Goal: Task Accomplishment & Management: Complete application form

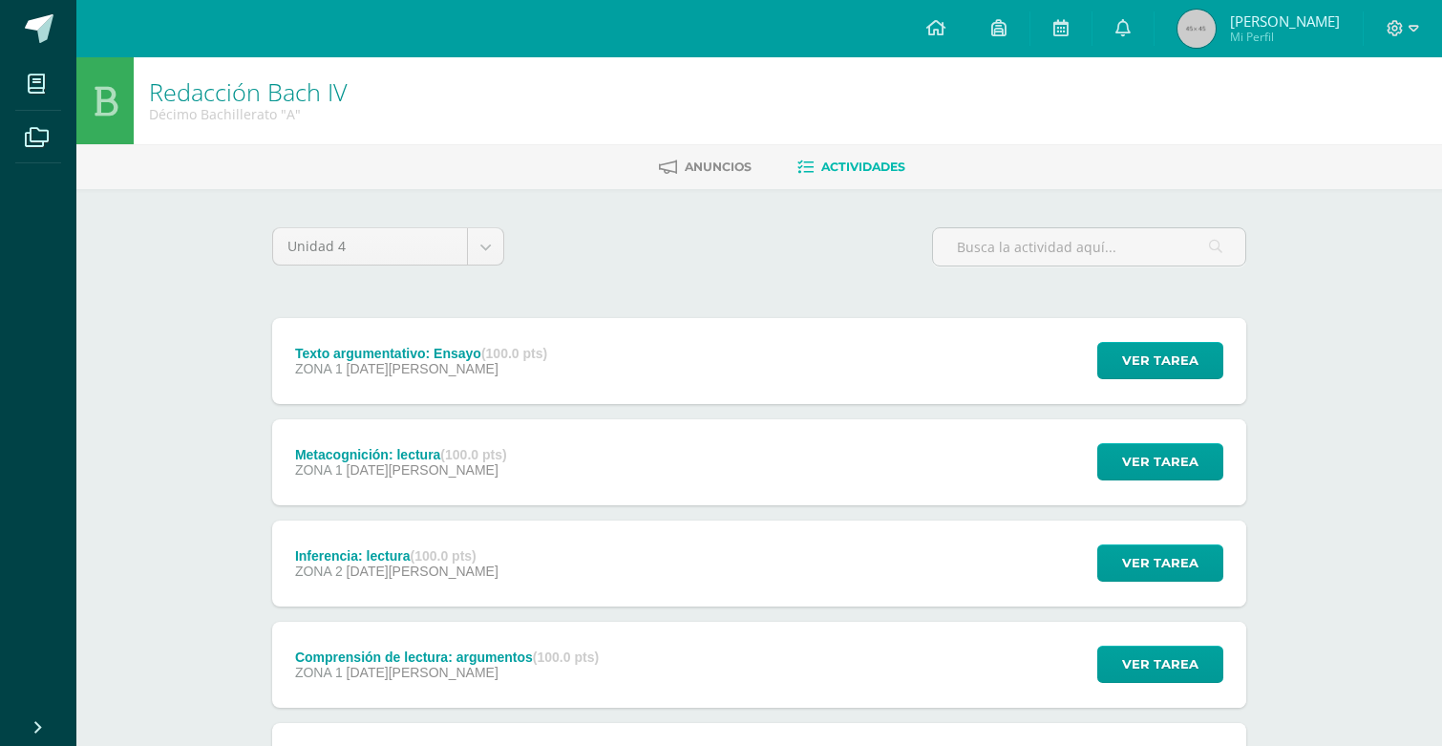
click at [1157, 382] on div "Ver tarea" at bounding box center [1157, 361] width 178 height 86
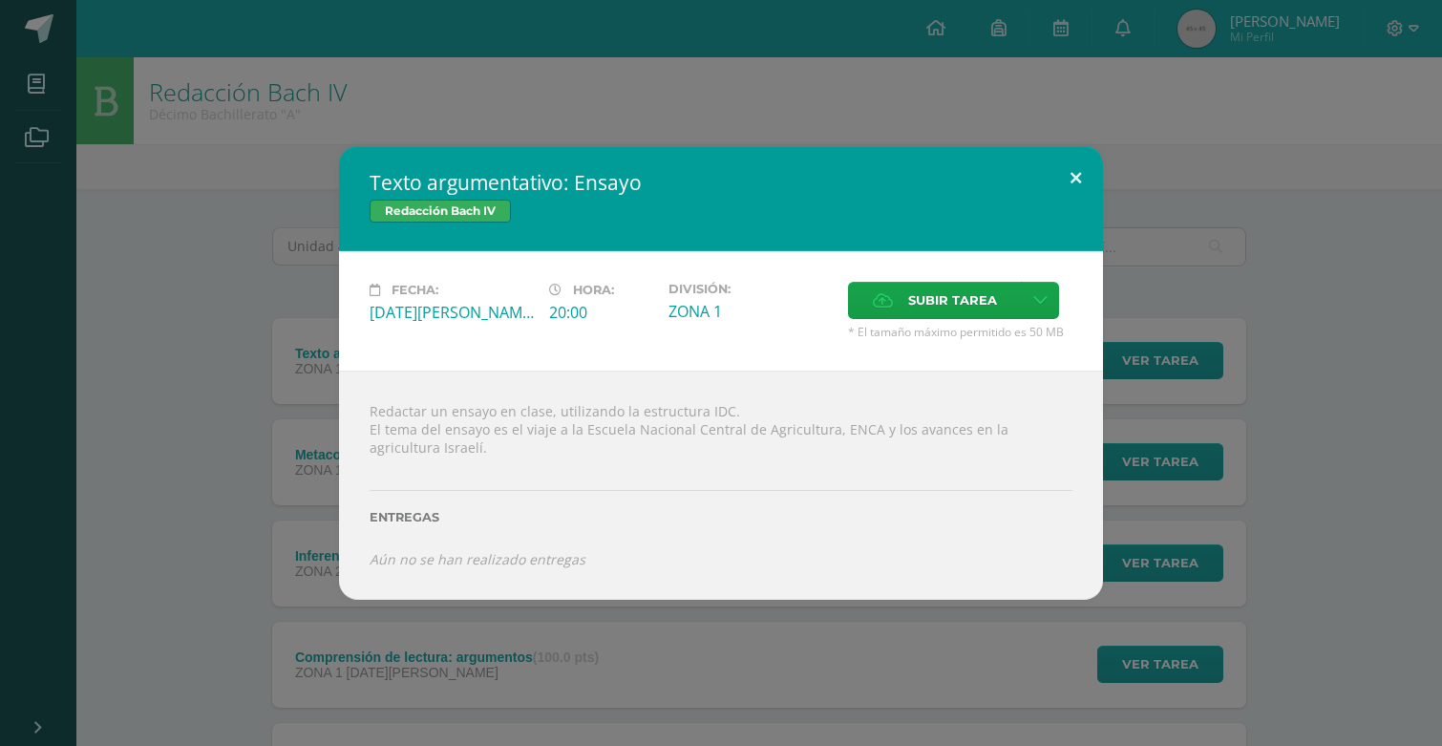
click at [1084, 186] on button at bounding box center [1075, 178] width 54 height 65
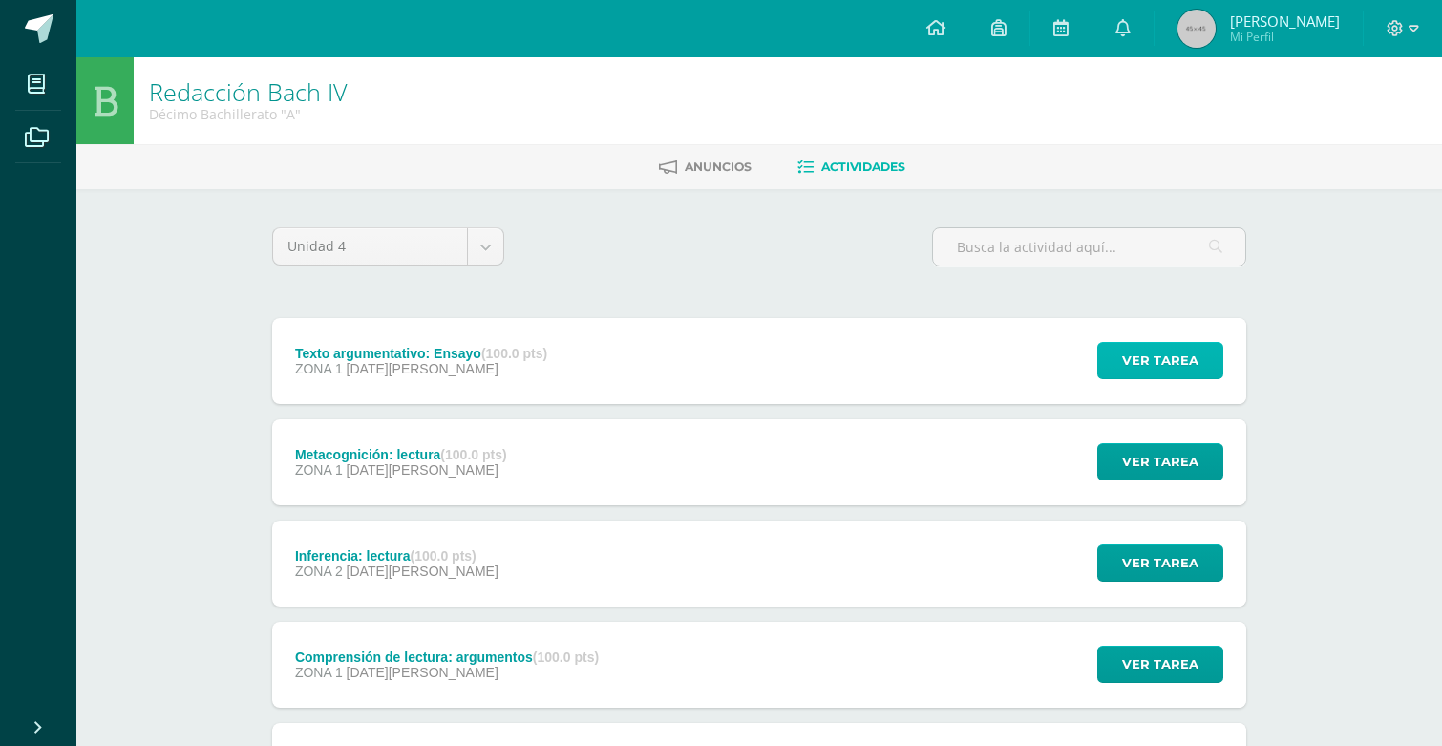
click at [1144, 350] on span "Ver tarea" at bounding box center [1160, 360] width 76 height 35
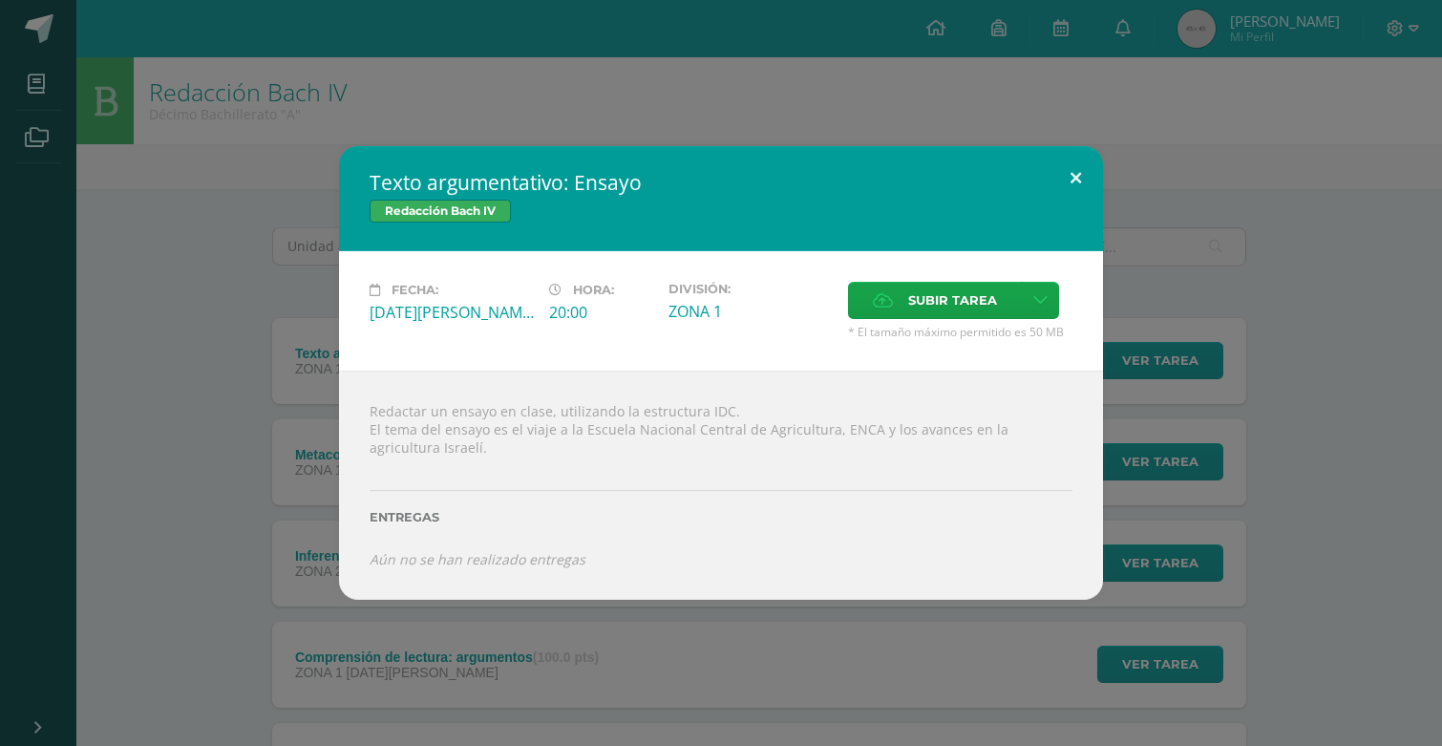
click at [1102, 180] on button at bounding box center [1075, 178] width 54 height 65
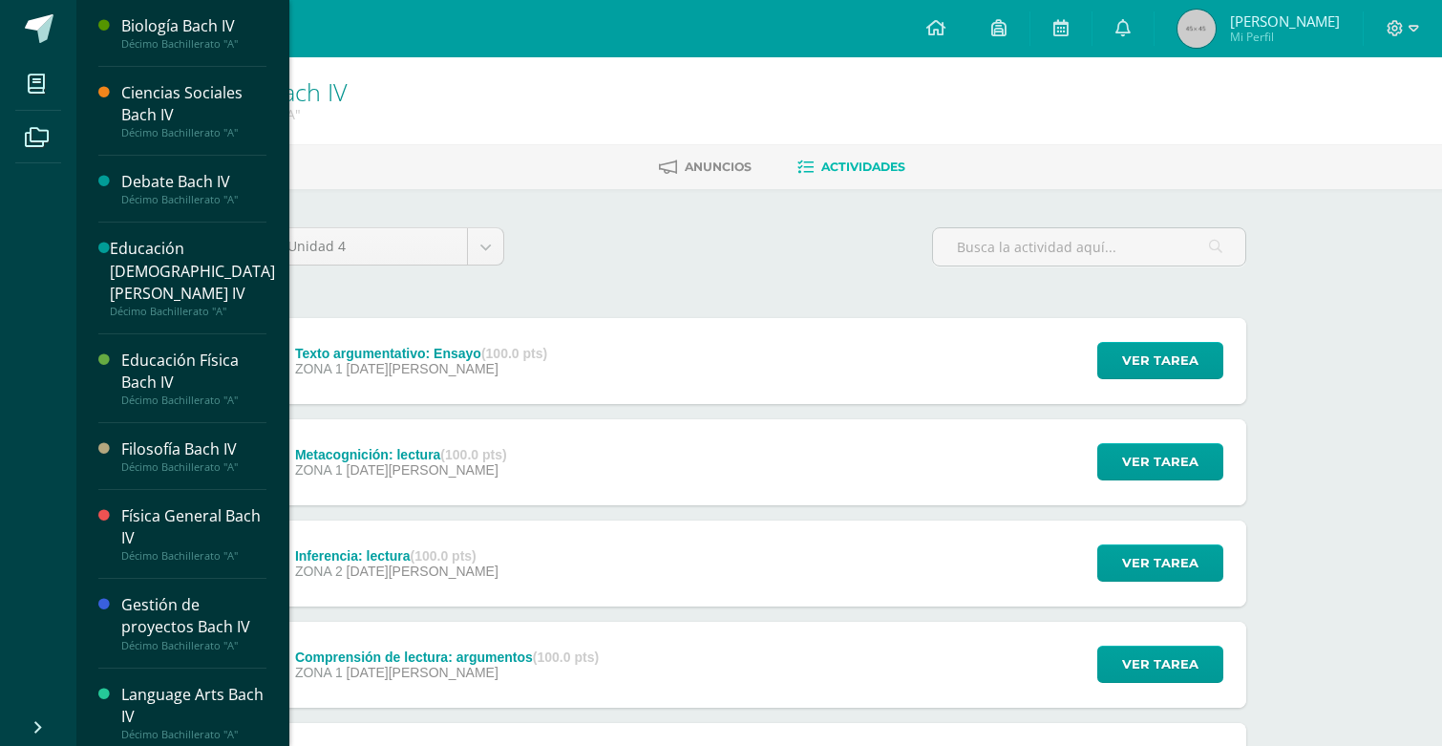
click at [179, 32] on div "Biología Bach IV" at bounding box center [193, 26] width 145 height 22
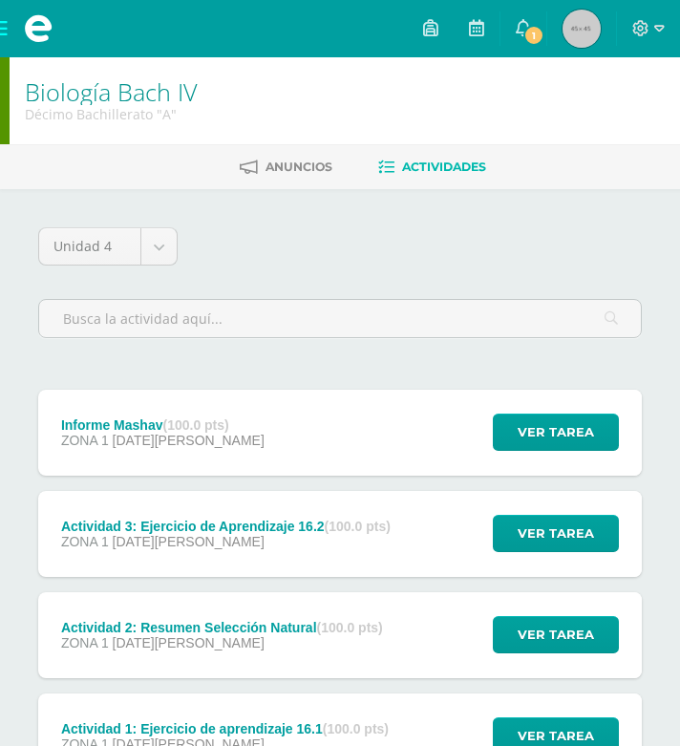
click at [537, 457] on div "Ver tarea" at bounding box center [553, 433] width 178 height 86
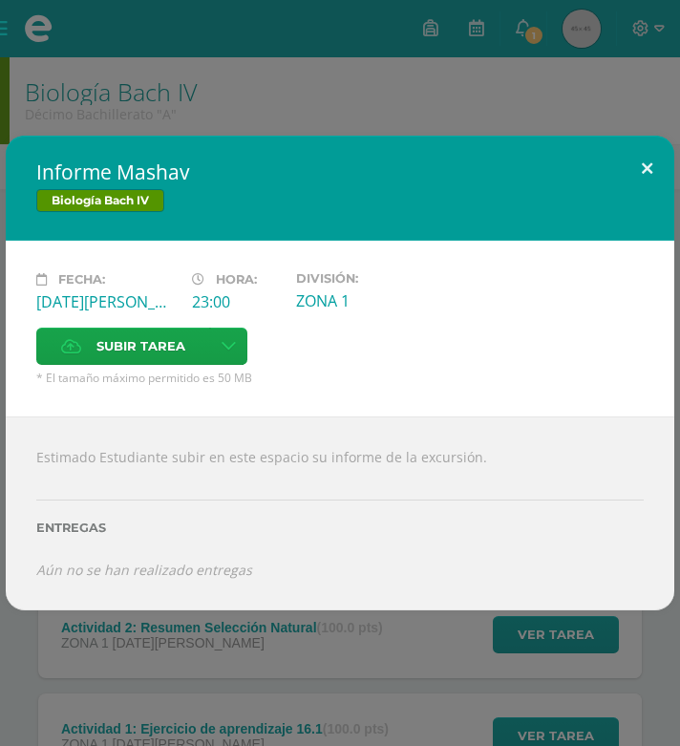
click at [649, 166] on button at bounding box center [647, 168] width 54 height 65
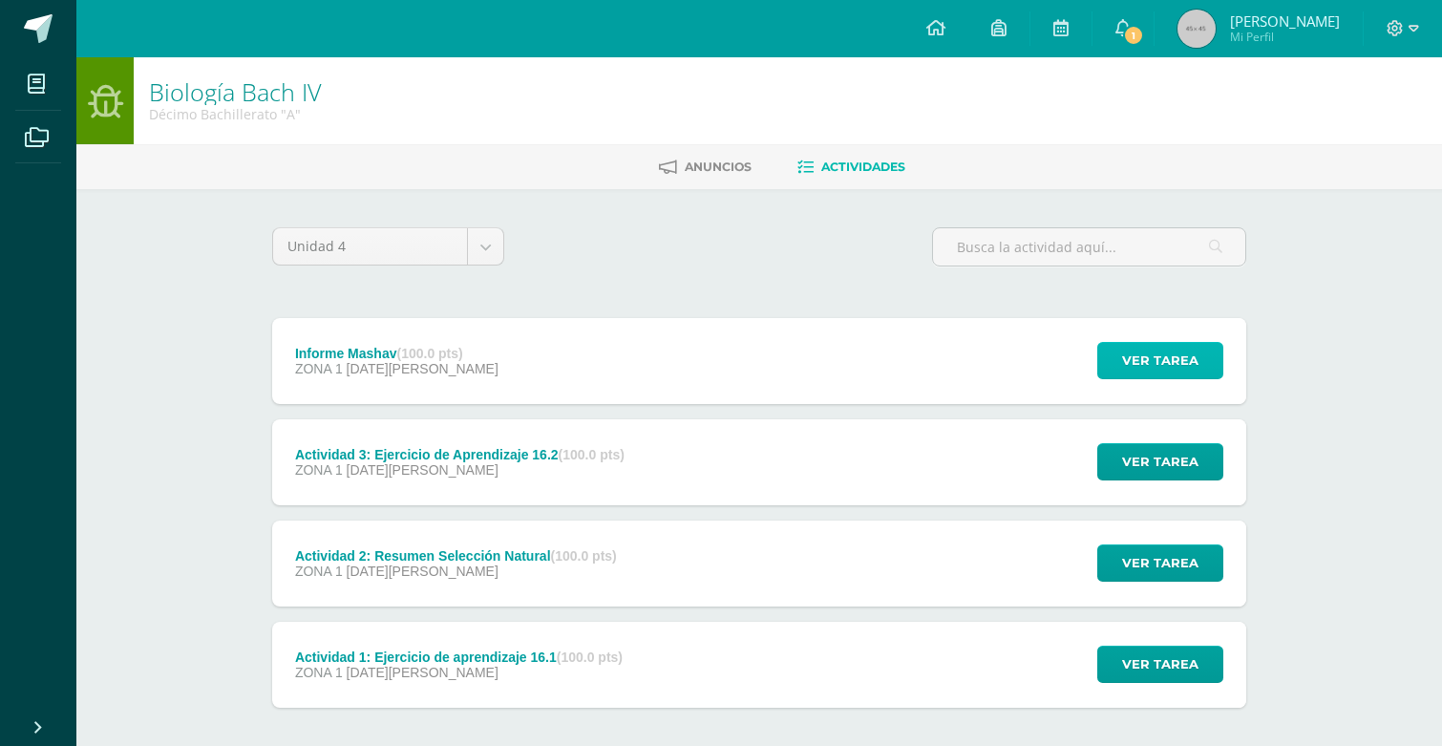
click at [1136, 354] on span "Ver tarea" at bounding box center [1160, 360] width 76 height 35
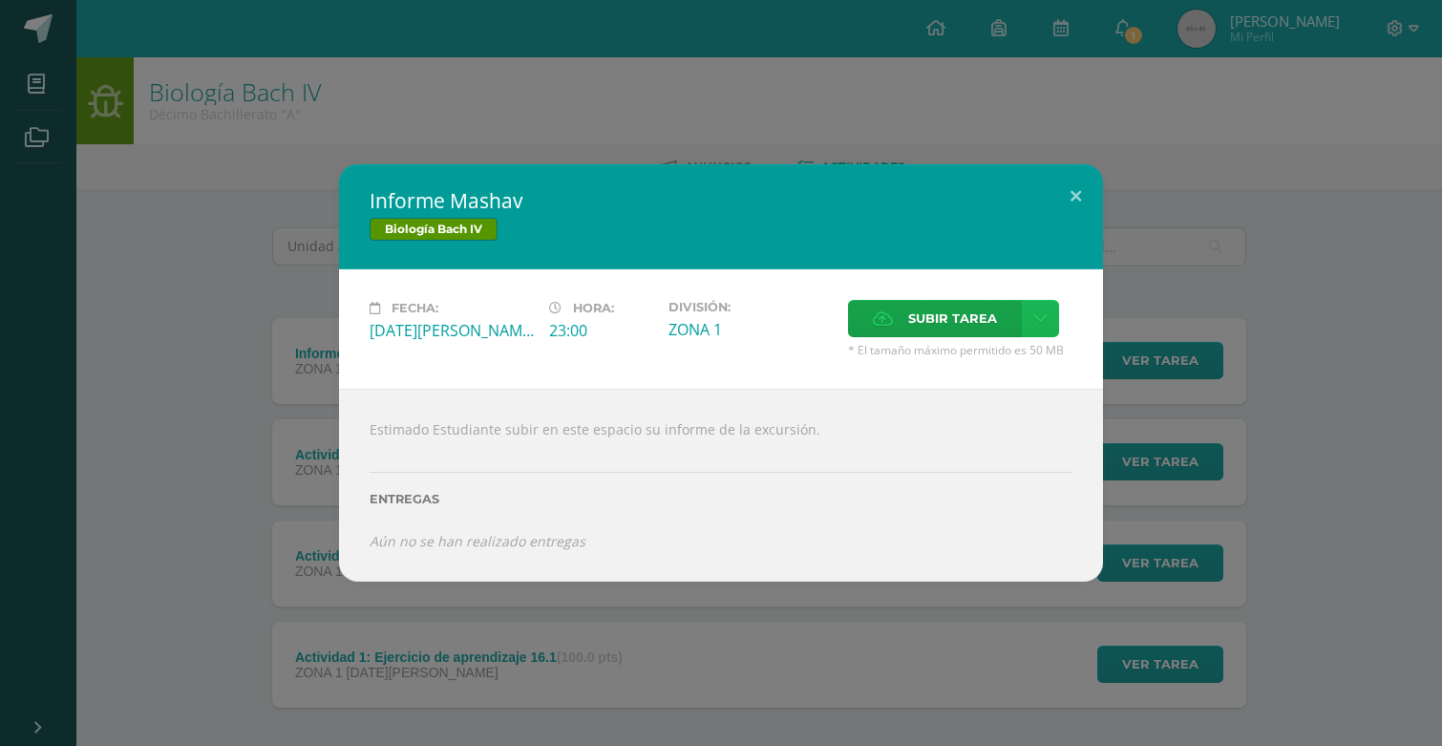
click at [1050, 313] on link at bounding box center [1040, 318] width 37 height 37
click at [1006, 373] on link "Subir enlace" at bounding box center [972, 360] width 191 height 30
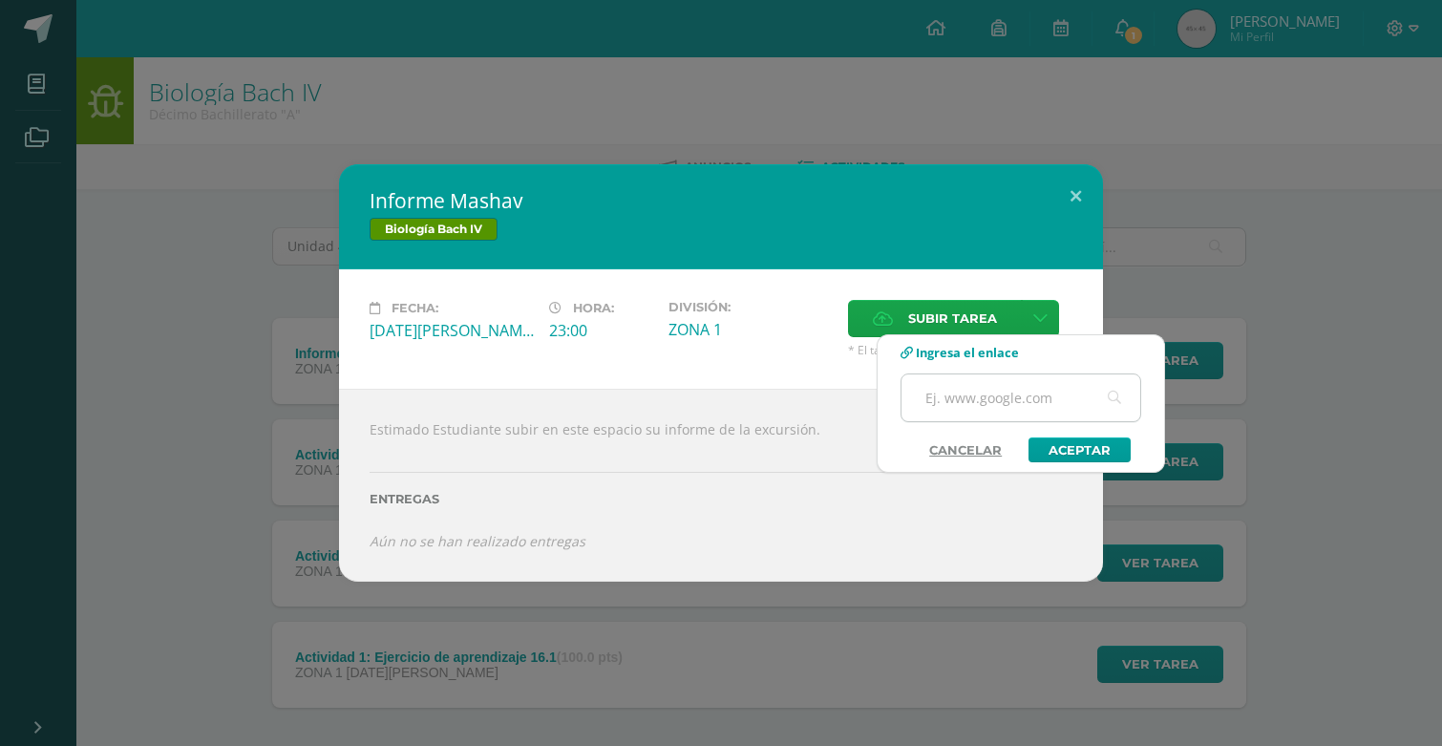
click at [987, 394] on input "text" at bounding box center [1020, 397] width 239 height 47
paste input "https://docs.google.com/document/d/1Be9F58WePnfwFHMm9TWw-85lL0IcWA2wbHcW09dxvuw…"
type input "https://docs.google.com/document/d/1Be9F58WePnfwFHMm9TWw-85lL0IcWA2wbHcW09dxvuw…"
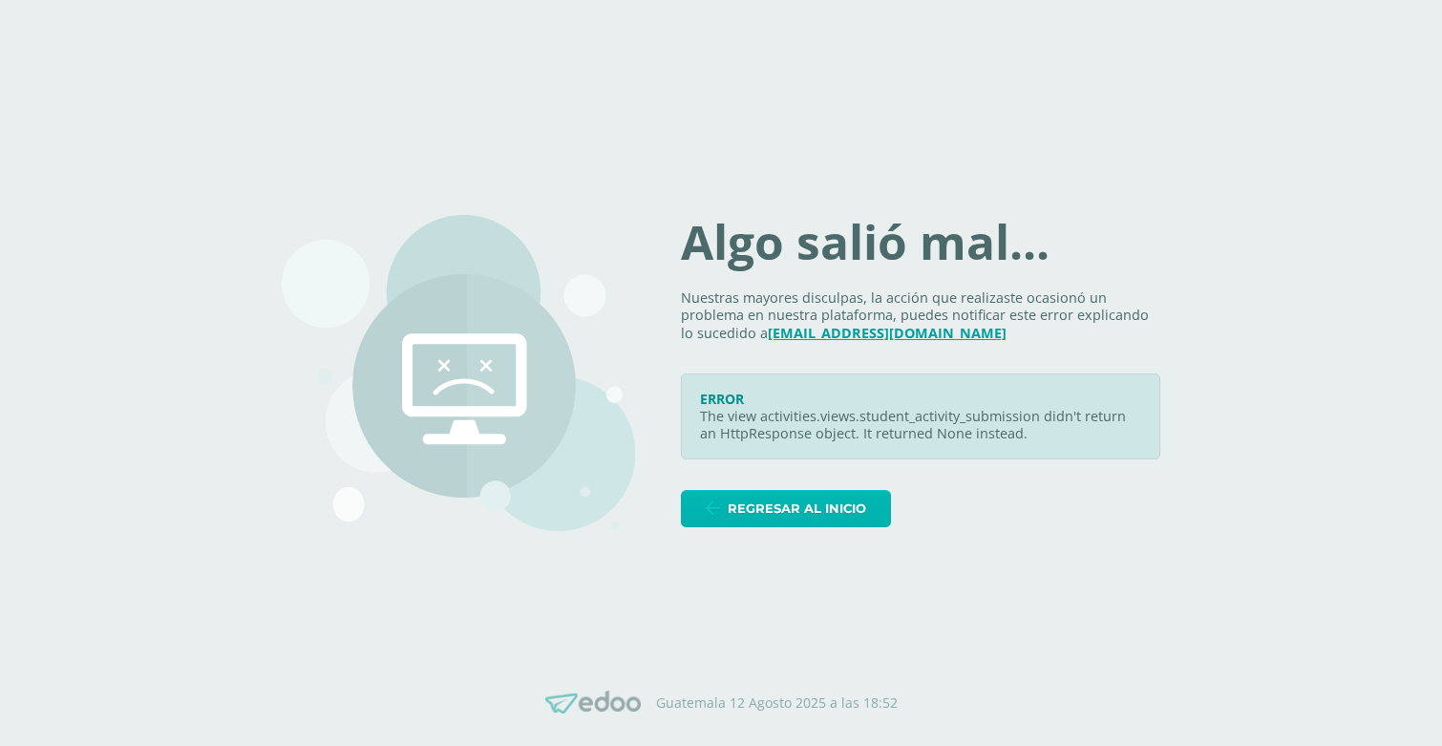
click at [729, 519] on link "Regresar al inicio" at bounding box center [786, 508] width 210 height 37
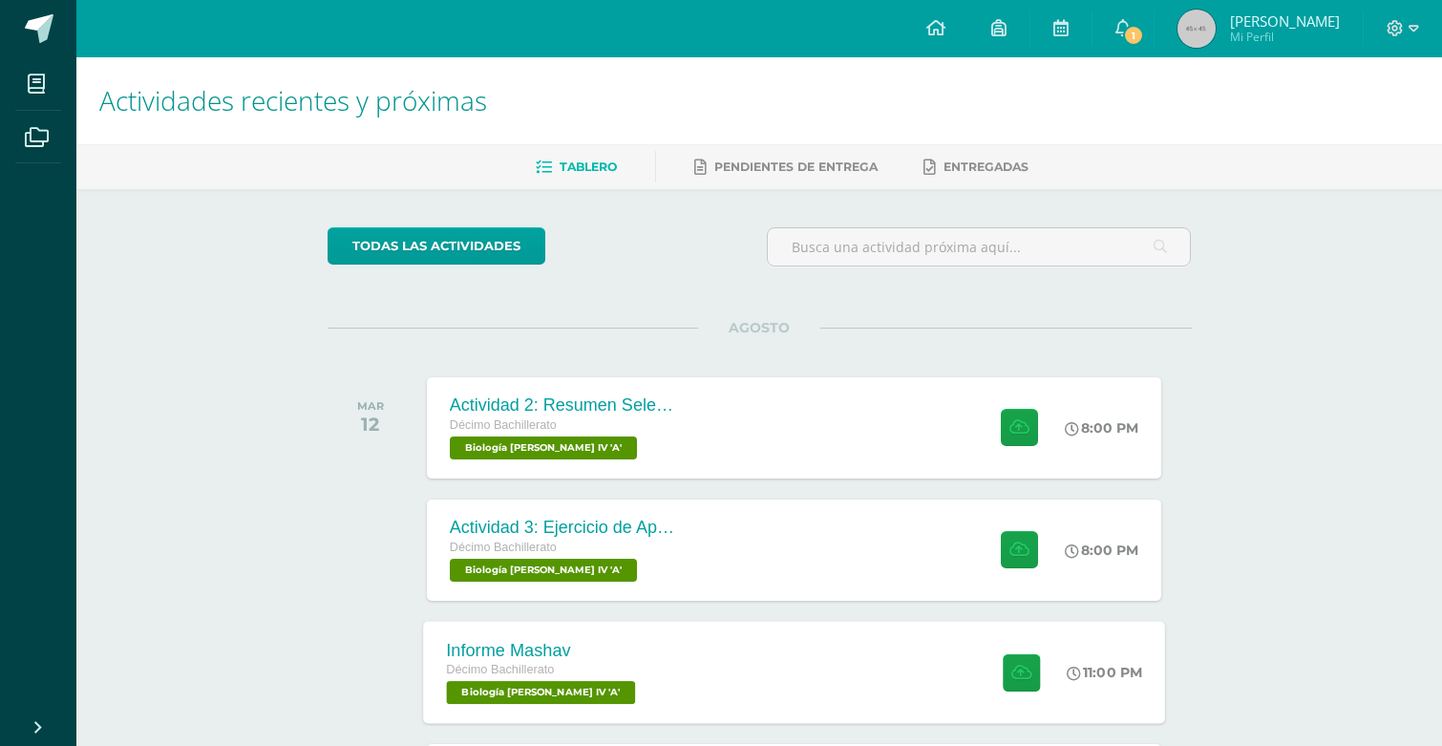
click at [698, 691] on div "Informe Mashav Décimo Bachillerato Biología Bach IV 'A' 11:00 PM Informe Mashav…" at bounding box center [794, 672] width 742 height 102
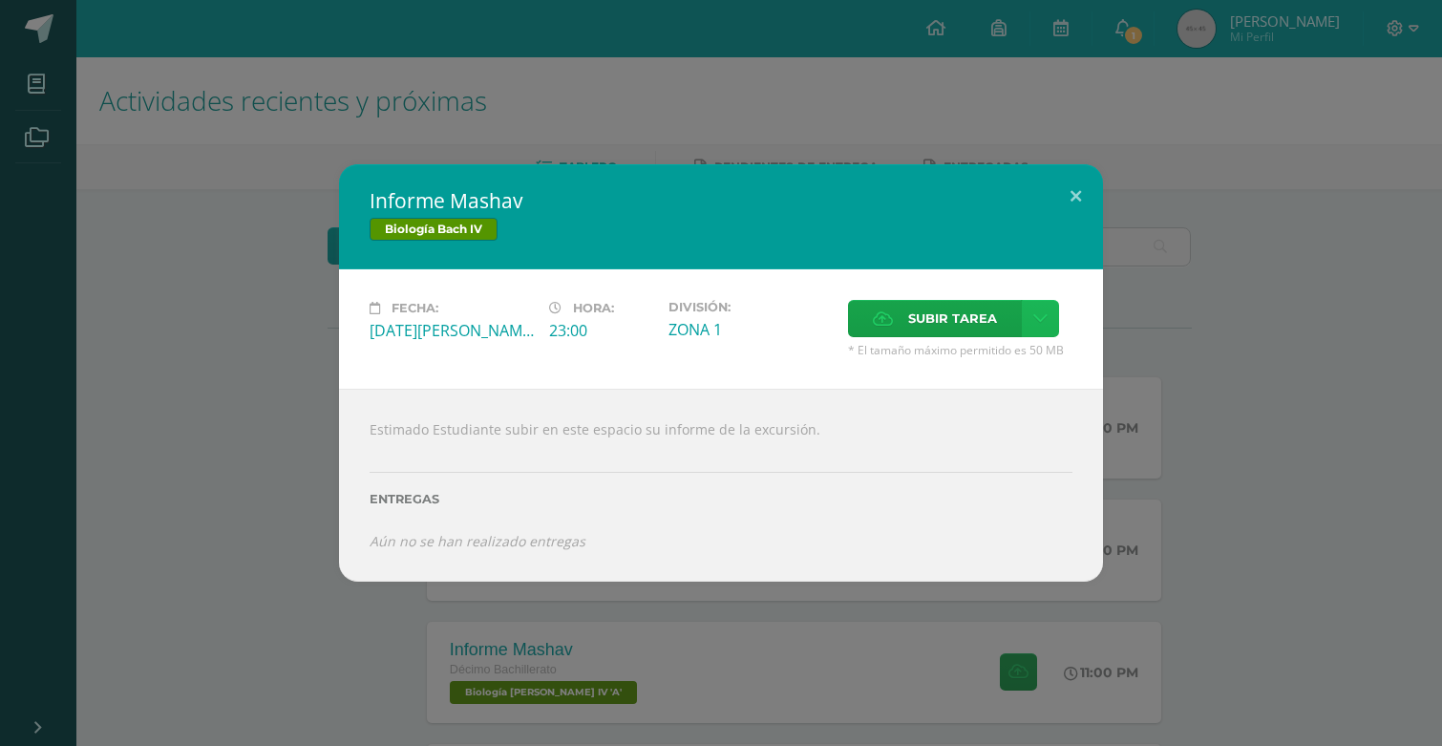
click at [1045, 329] on link at bounding box center [1040, 318] width 37 height 37
click at [947, 368] on span "Subir enlace" at bounding box center [959, 359] width 80 height 18
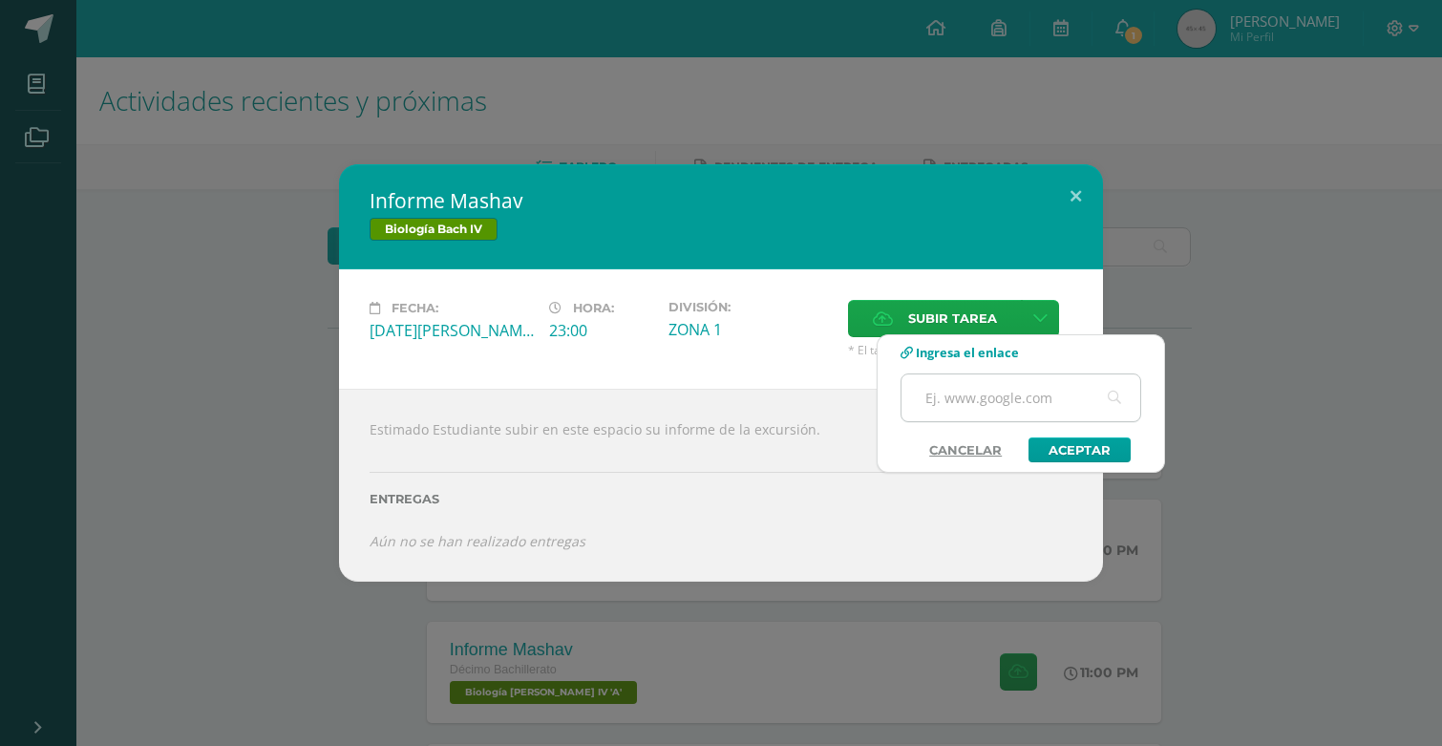
click at [954, 412] on input "text" at bounding box center [1020, 397] width 239 height 47
paste input "https://docs.google.com/document/d/1Be9F58WePnfwFHMm9TWw-85lL0IcWA2wbHcW09dxvuw…"
type input "https://docs.google.com/document/d/1Be9F58WePnfwFHMm9TWw-85lL0IcWA2wbHcW09dxvuw…"
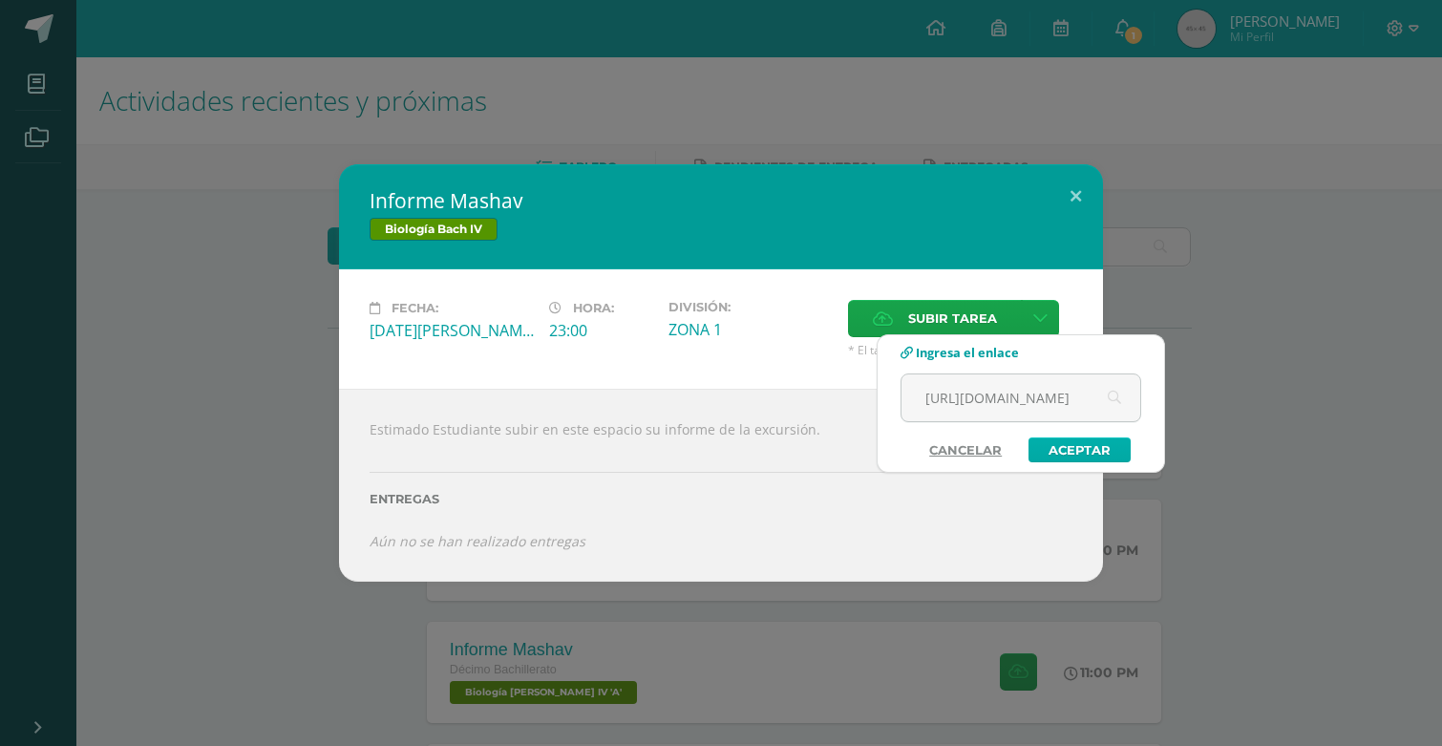
click at [1065, 453] on link "Aceptar" at bounding box center [1079, 449] width 102 height 25
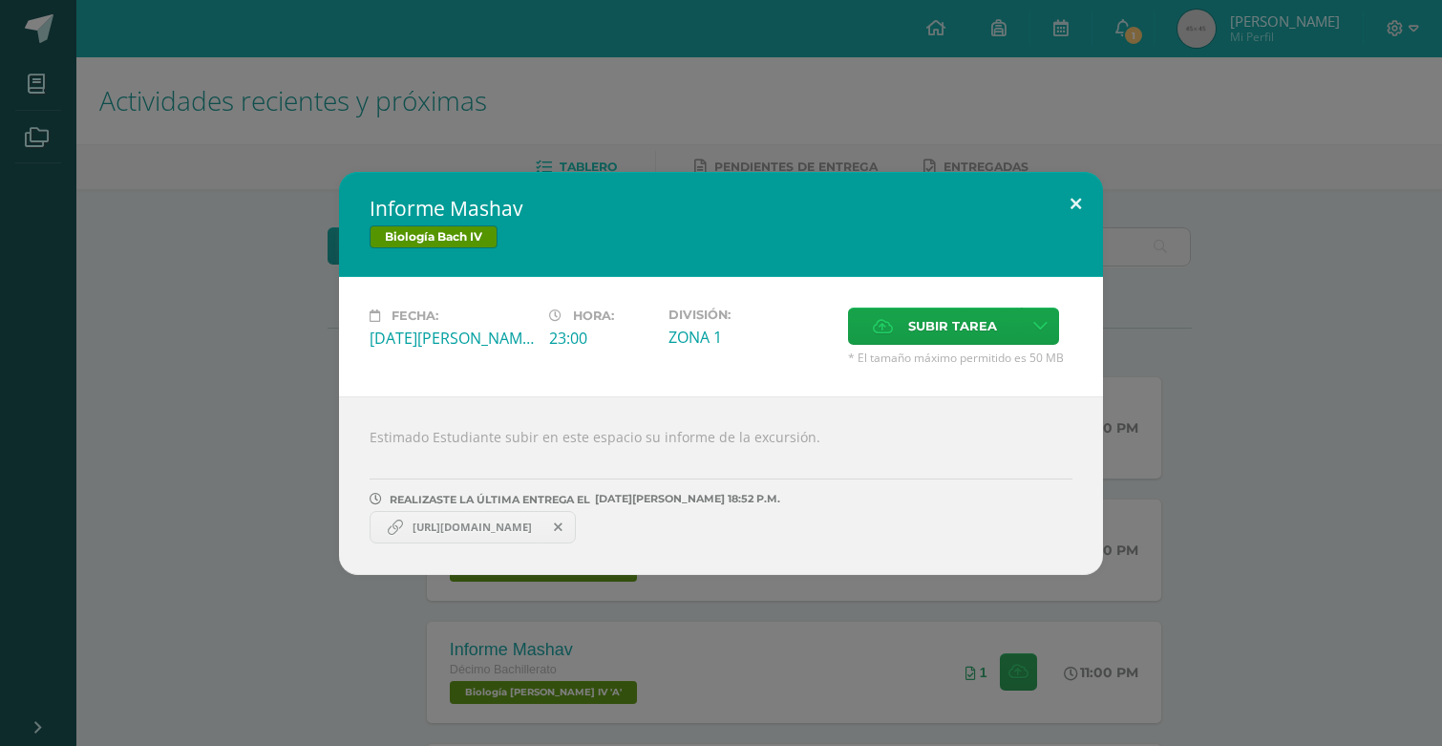
click at [1076, 218] on button at bounding box center [1075, 204] width 54 height 65
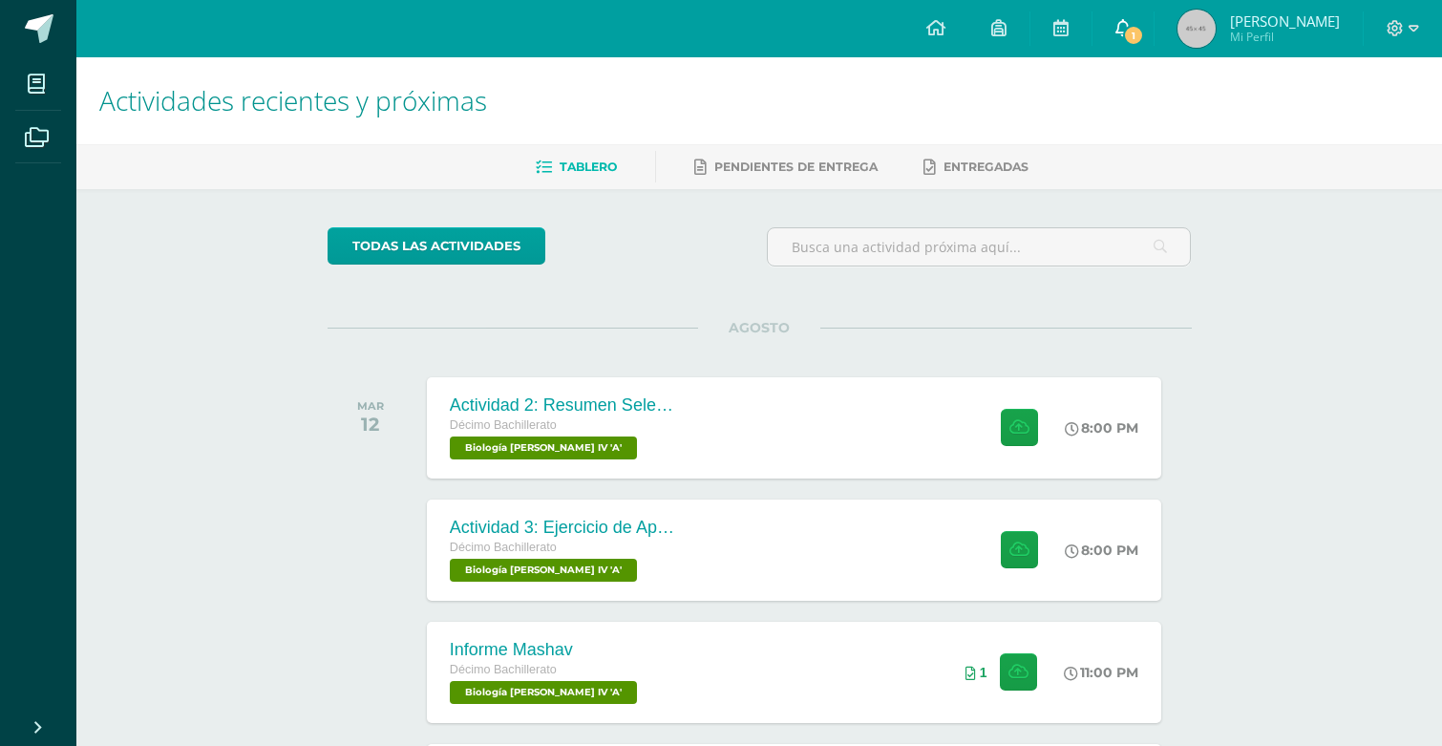
click at [1153, 44] on link "1" at bounding box center [1122, 28] width 61 height 57
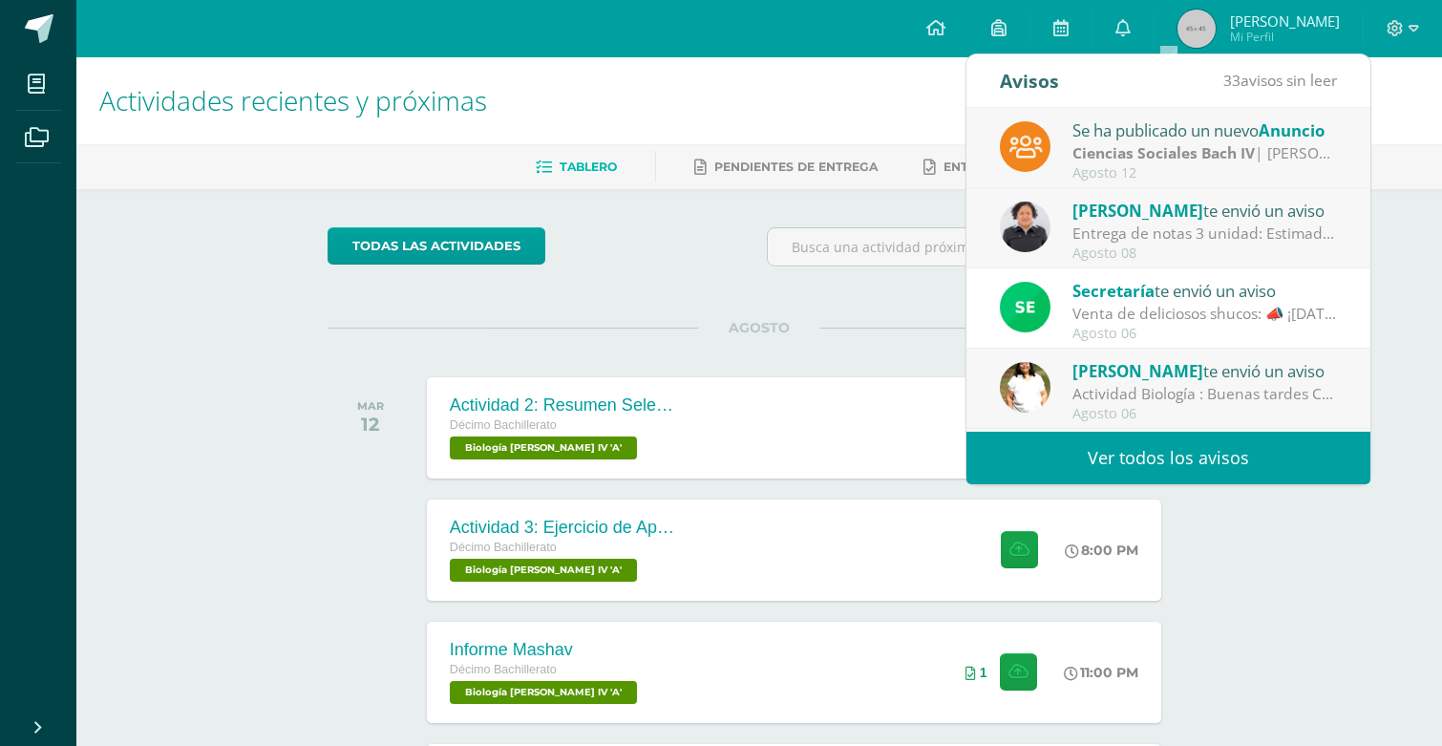
scroll to position [3, 0]
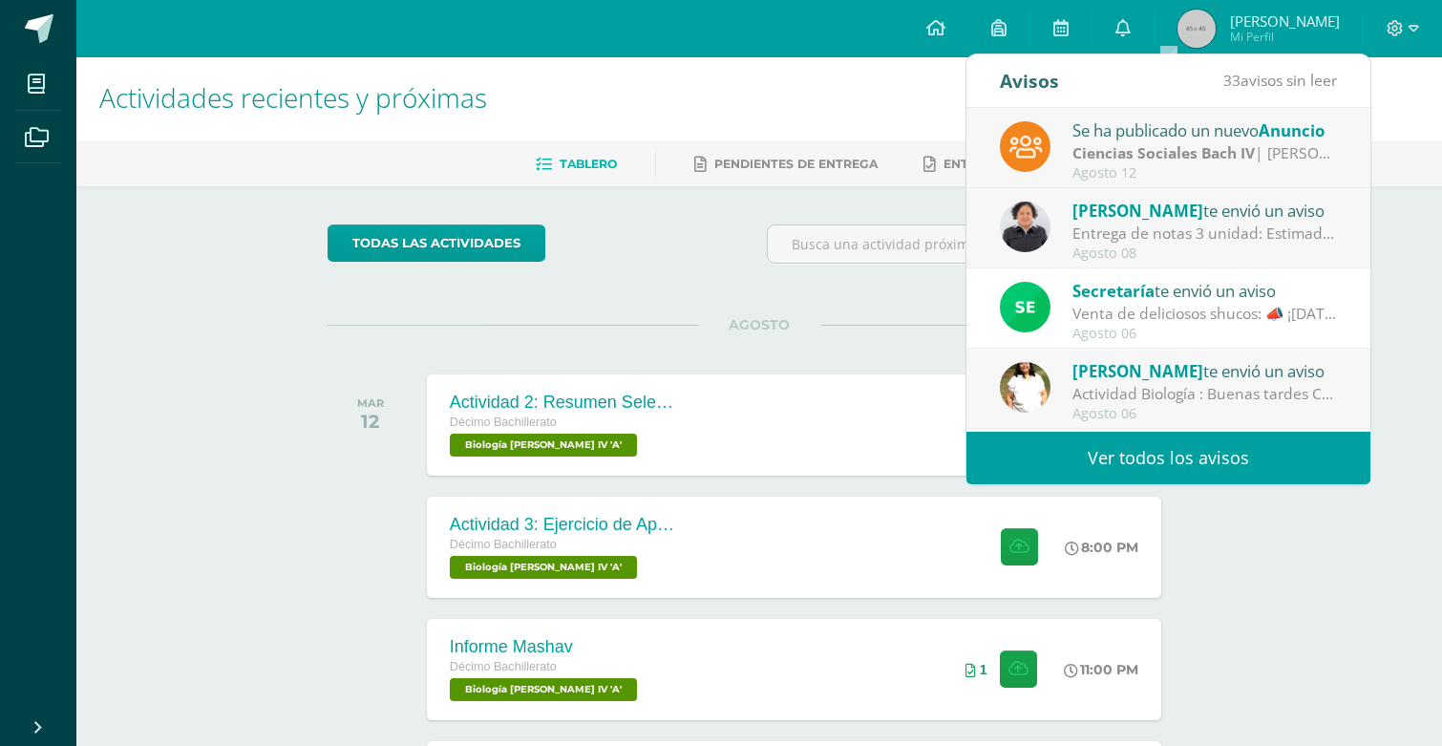
click at [918, 336] on div "AGOSTO MAR 12 Actividad 2: Resumen Selección Natural Décimo Bachillerato Biolog…" at bounding box center [759, 402] width 864 height 154
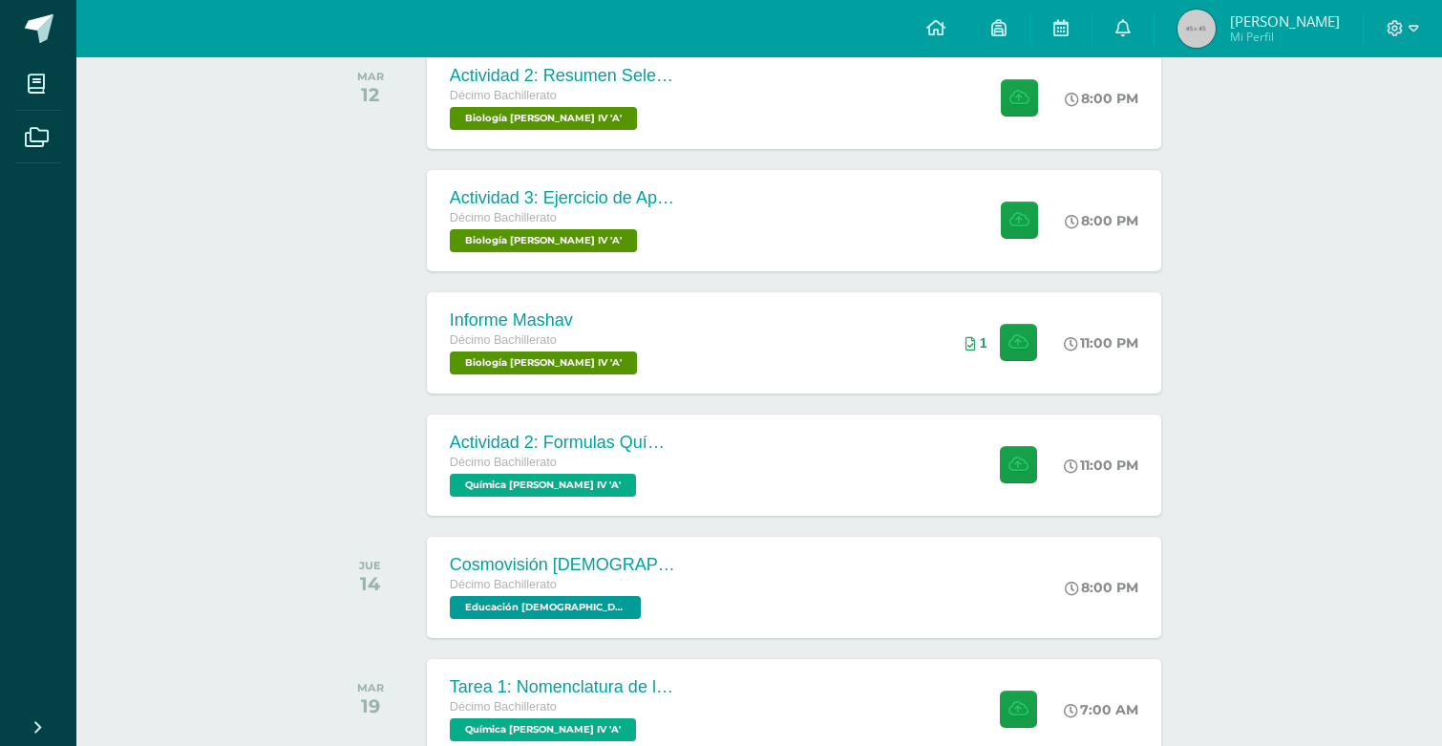
scroll to position [334, 0]
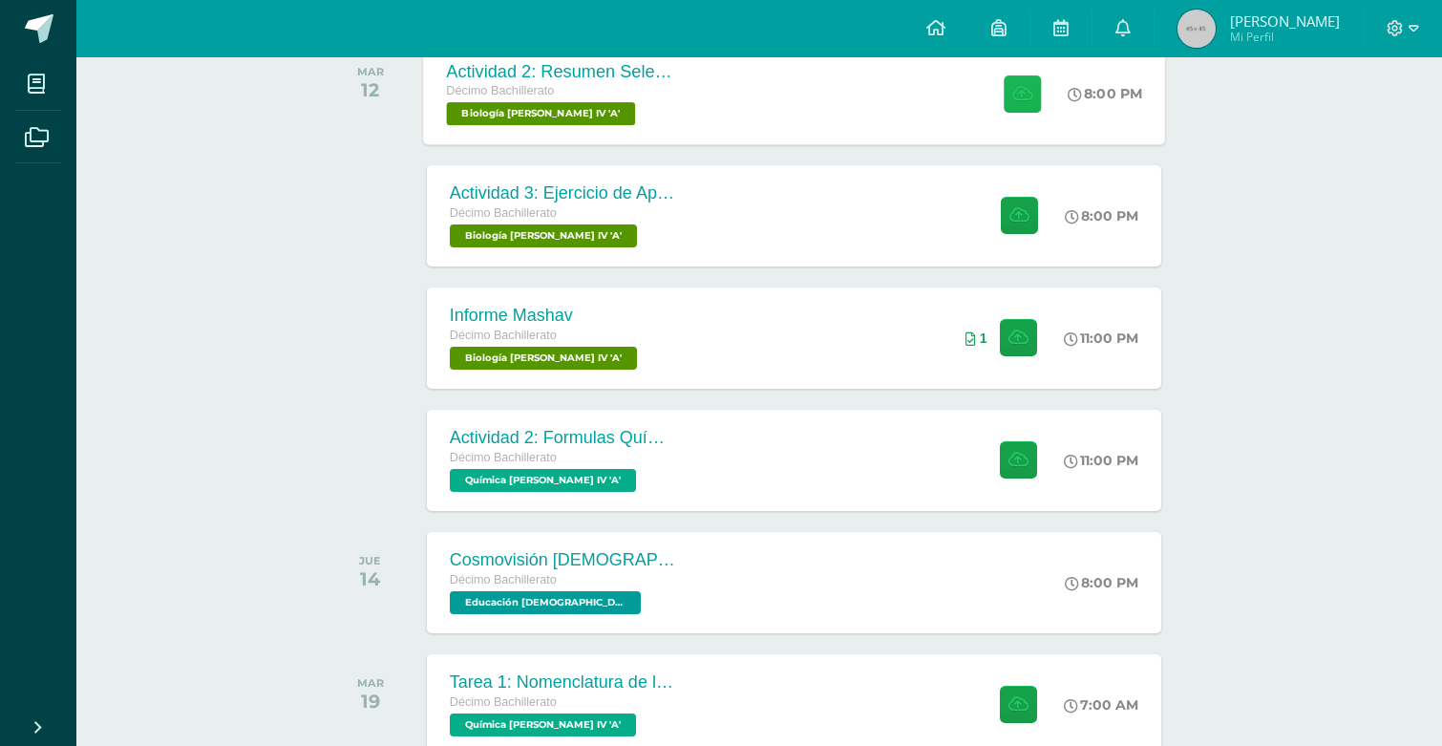
click at [1024, 93] on icon at bounding box center [1022, 93] width 20 height 16
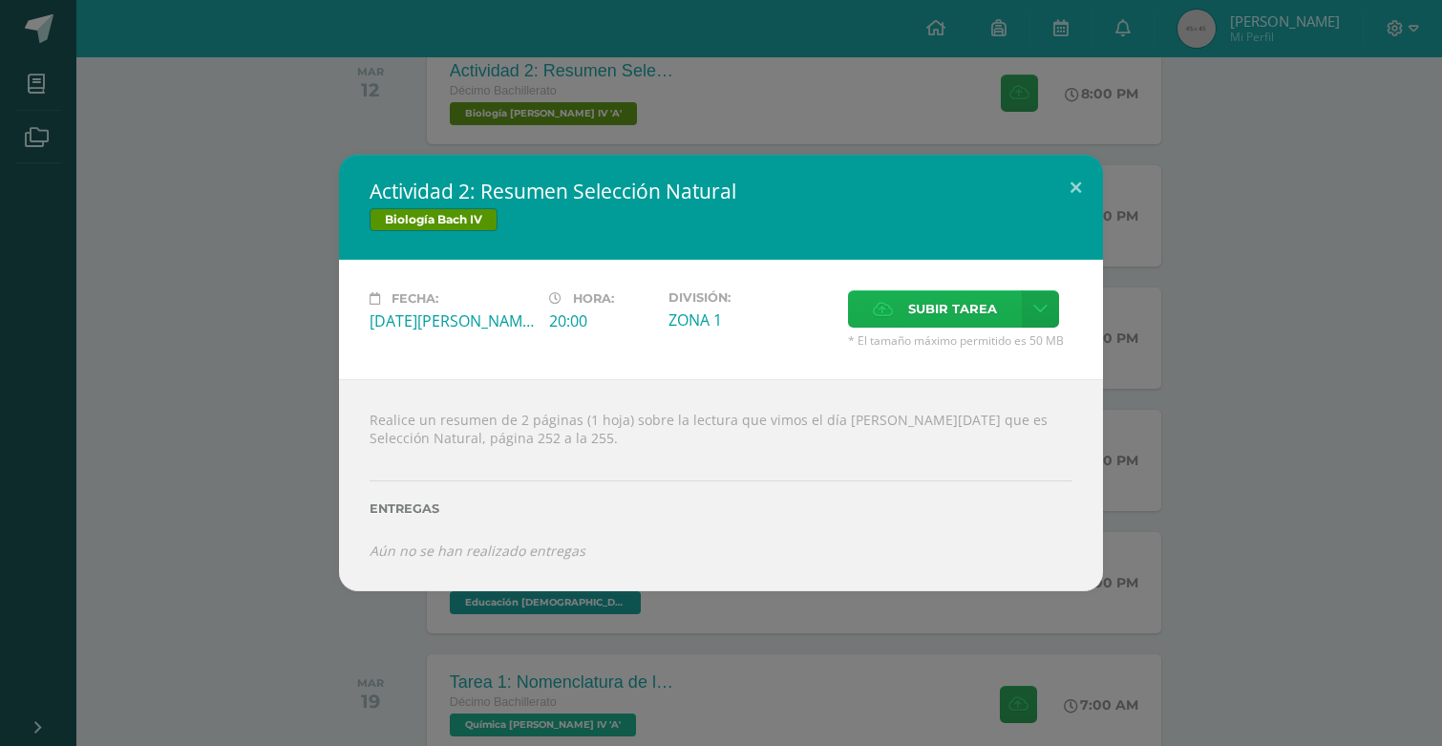
click at [961, 324] on span "Subir tarea" at bounding box center [952, 308] width 89 height 35
click at [0, 0] on input "Subir tarea" at bounding box center [0, 0] width 0 height 0
click at [927, 316] on span "Subir tarea" at bounding box center [952, 308] width 89 height 35
click at [0, 0] on input "Subir tarea" at bounding box center [0, 0] width 0 height 0
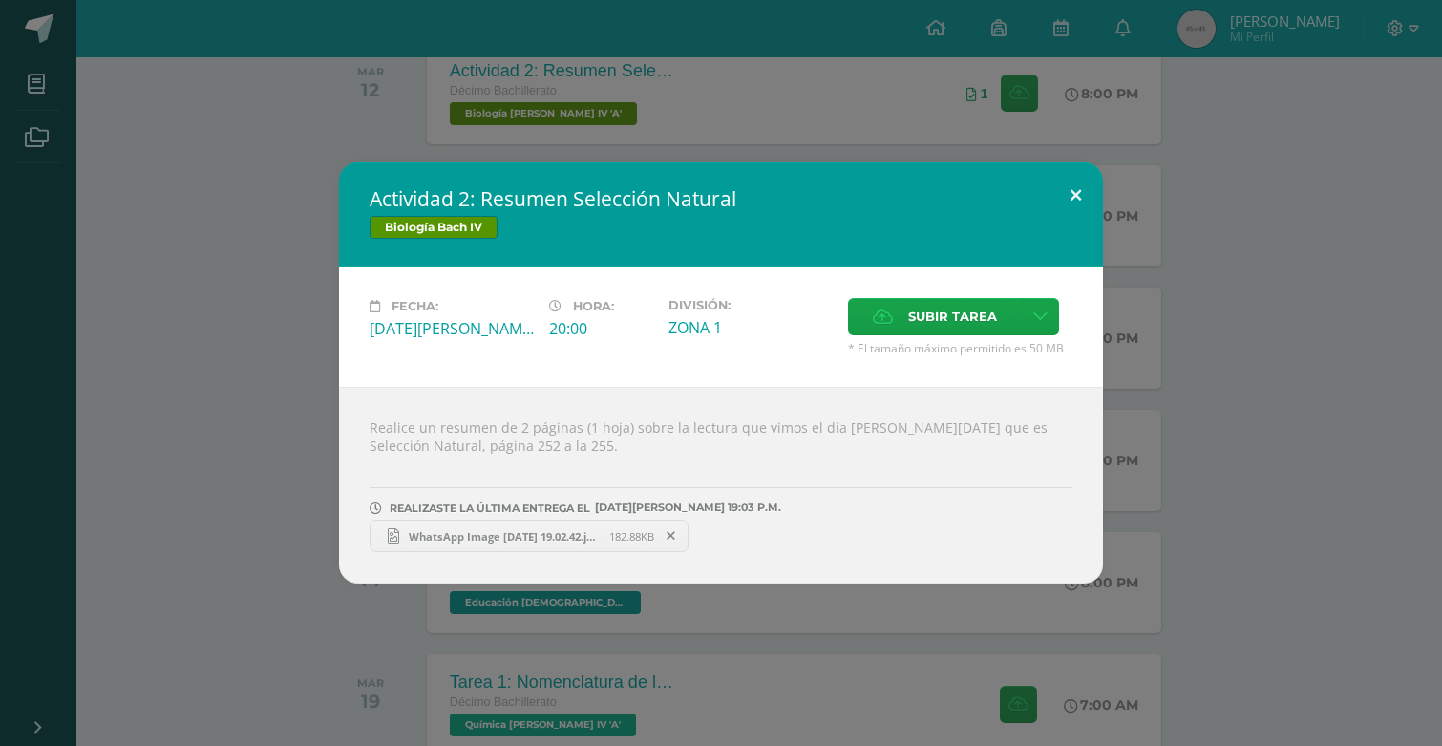
click at [1075, 182] on button at bounding box center [1075, 194] width 54 height 65
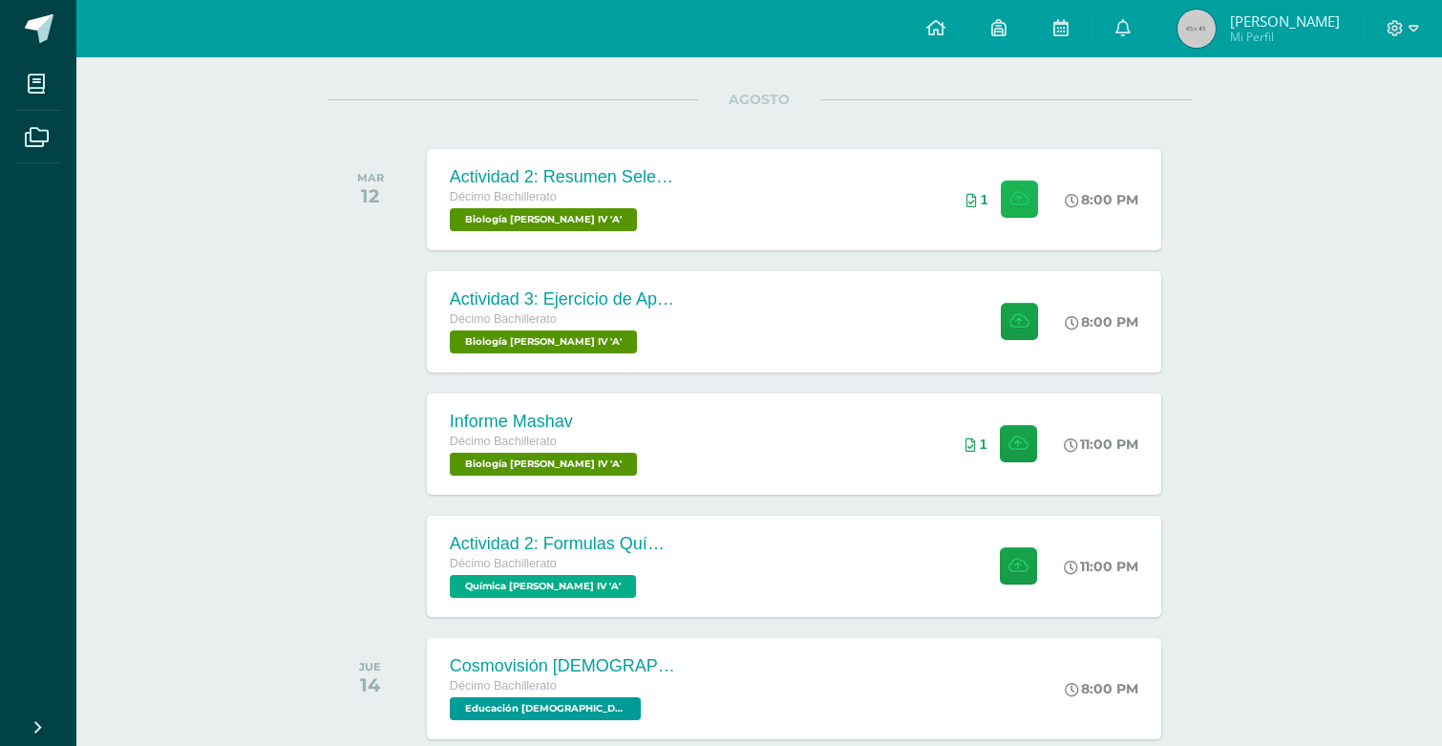
scroll to position [207, 0]
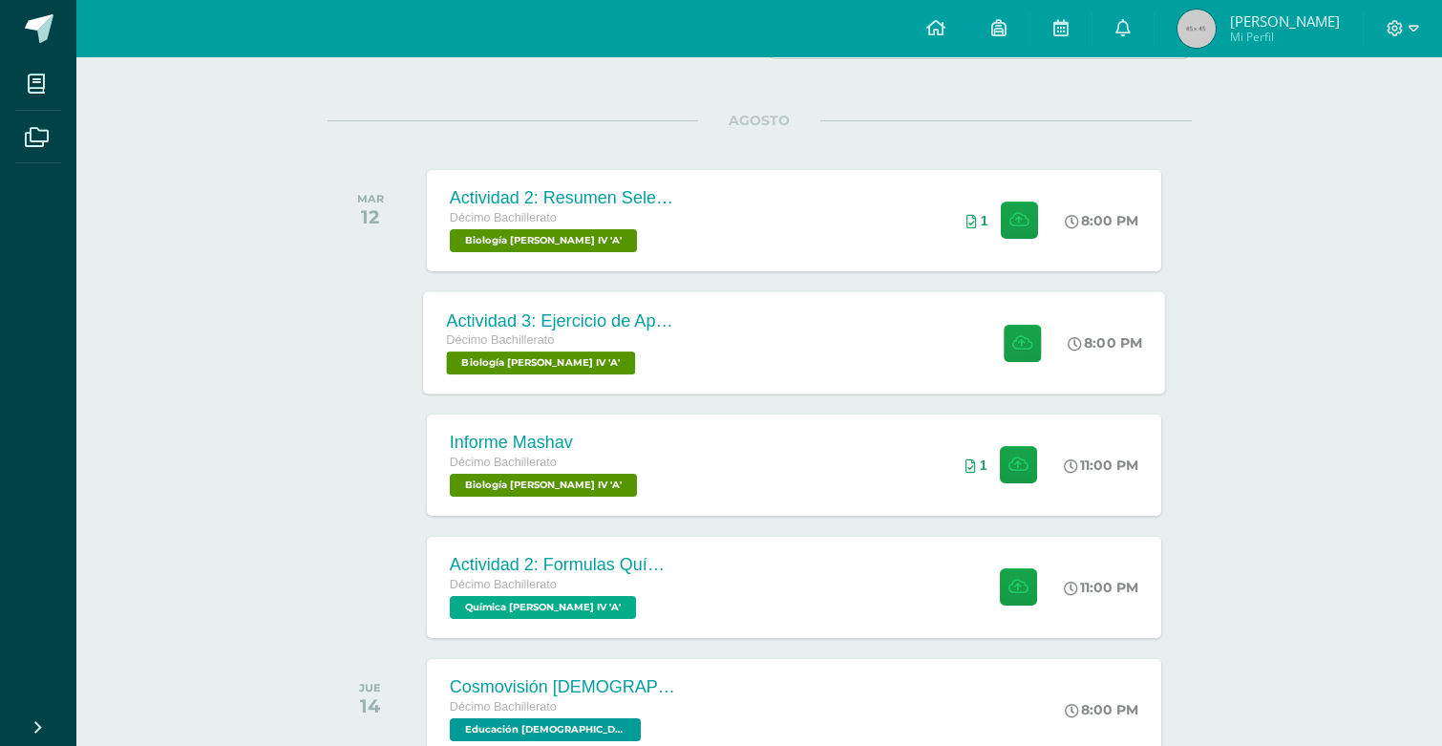
click at [767, 347] on div "Actividad 3: Ejercicio de Aprendizaje 16.2 Décimo Bachillerato Biología Bach IV…" at bounding box center [794, 342] width 742 height 102
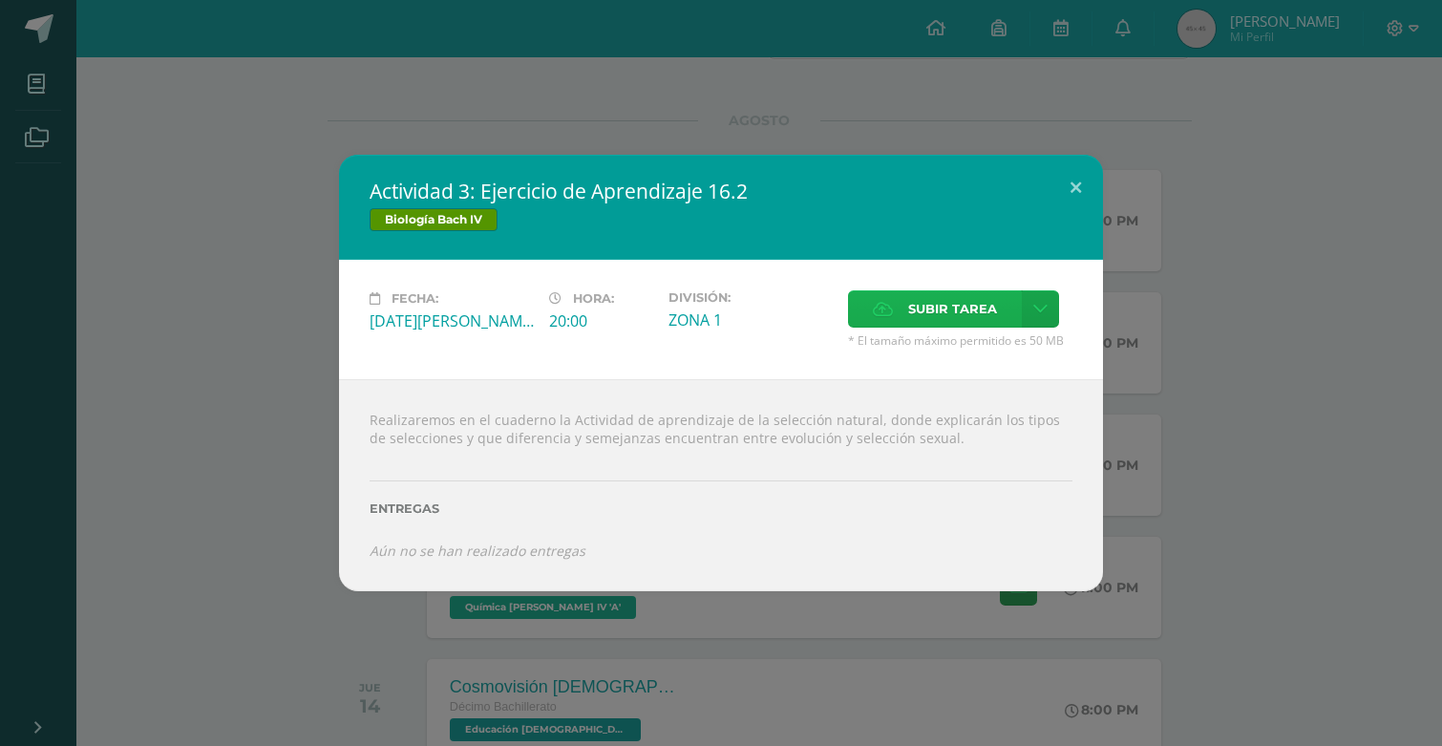
click at [921, 292] on span "Subir tarea" at bounding box center [952, 308] width 89 height 35
click at [0, 0] on input "Subir tarea" at bounding box center [0, 0] width 0 height 0
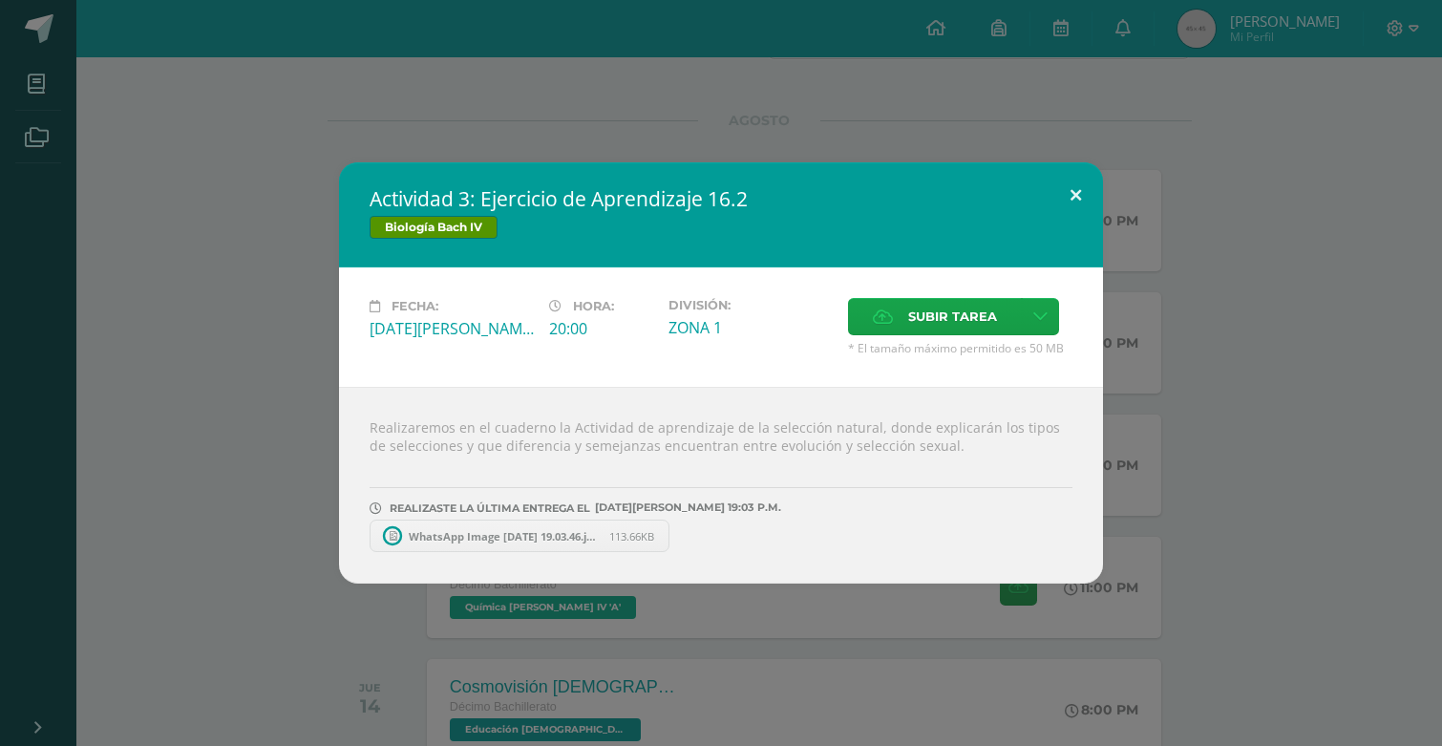
click at [1072, 196] on button at bounding box center [1075, 194] width 54 height 65
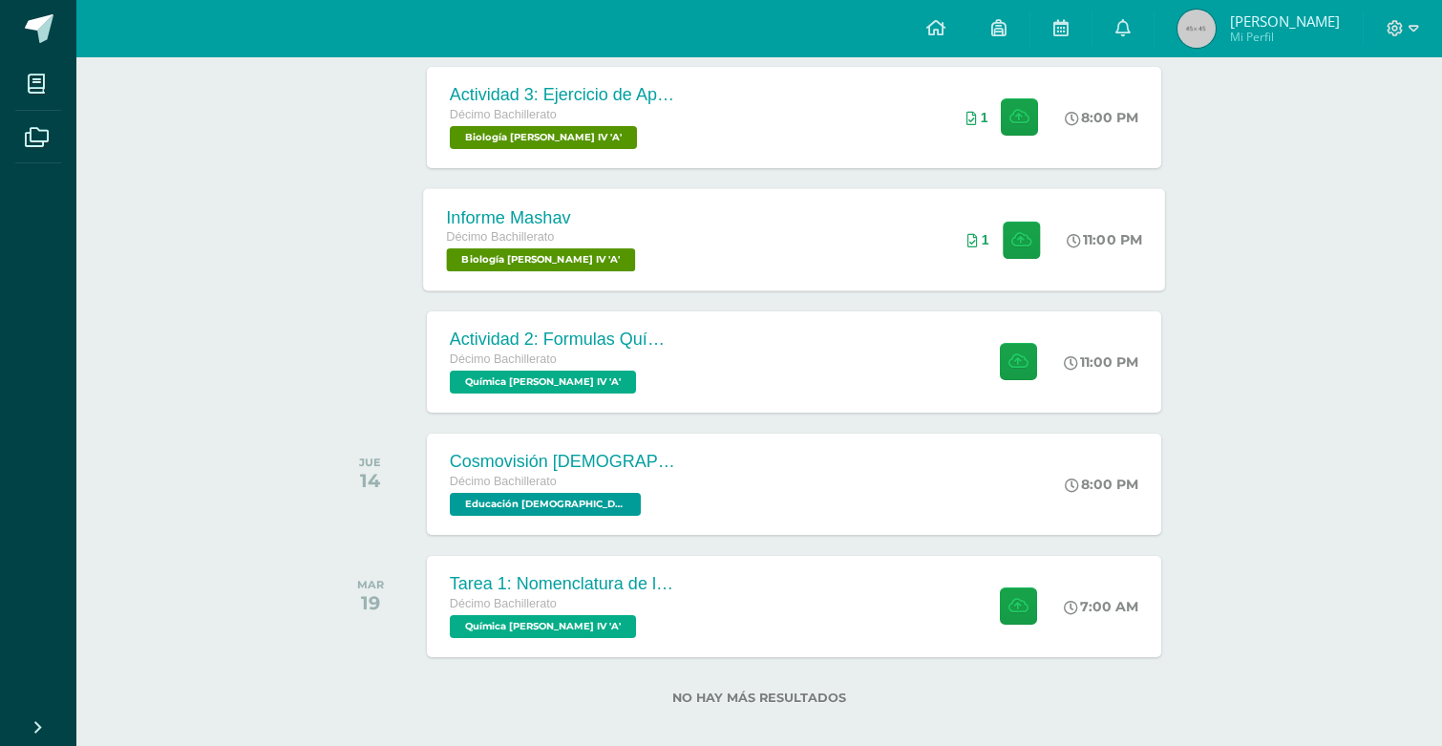
scroll to position [452, 0]
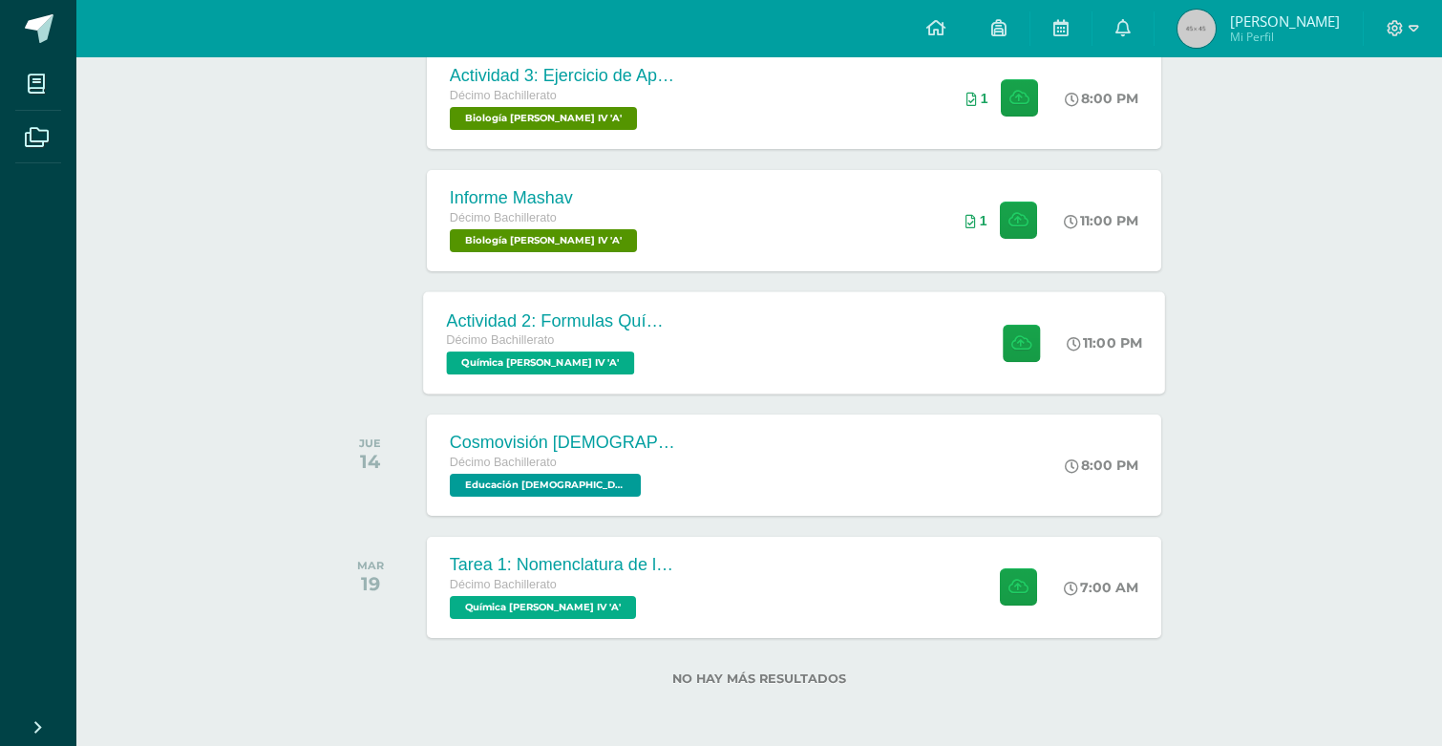
click at [808, 368] on div "Actividad 2: Formulas Químicas Décimo Bachillerato Química Bach IV 'A' 11:00 PM…" at bounding box center [794, 342] width 742 height 102
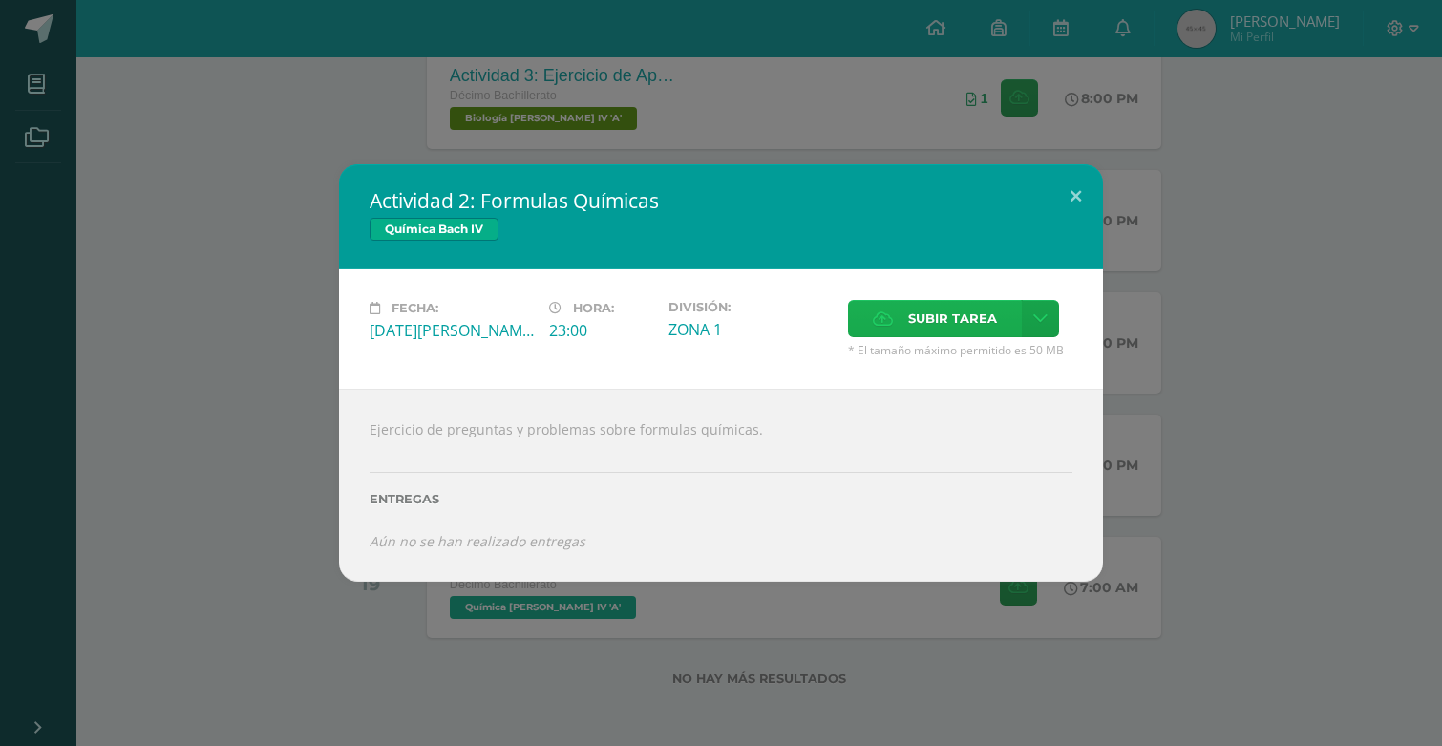
click at [898, 322] on label "Subir tarea" at bounding box center [935, 318] width 174 height 37
click at [0, 0] on input "Subir tarea" at bounding box center [0, 0] width 0 height 0
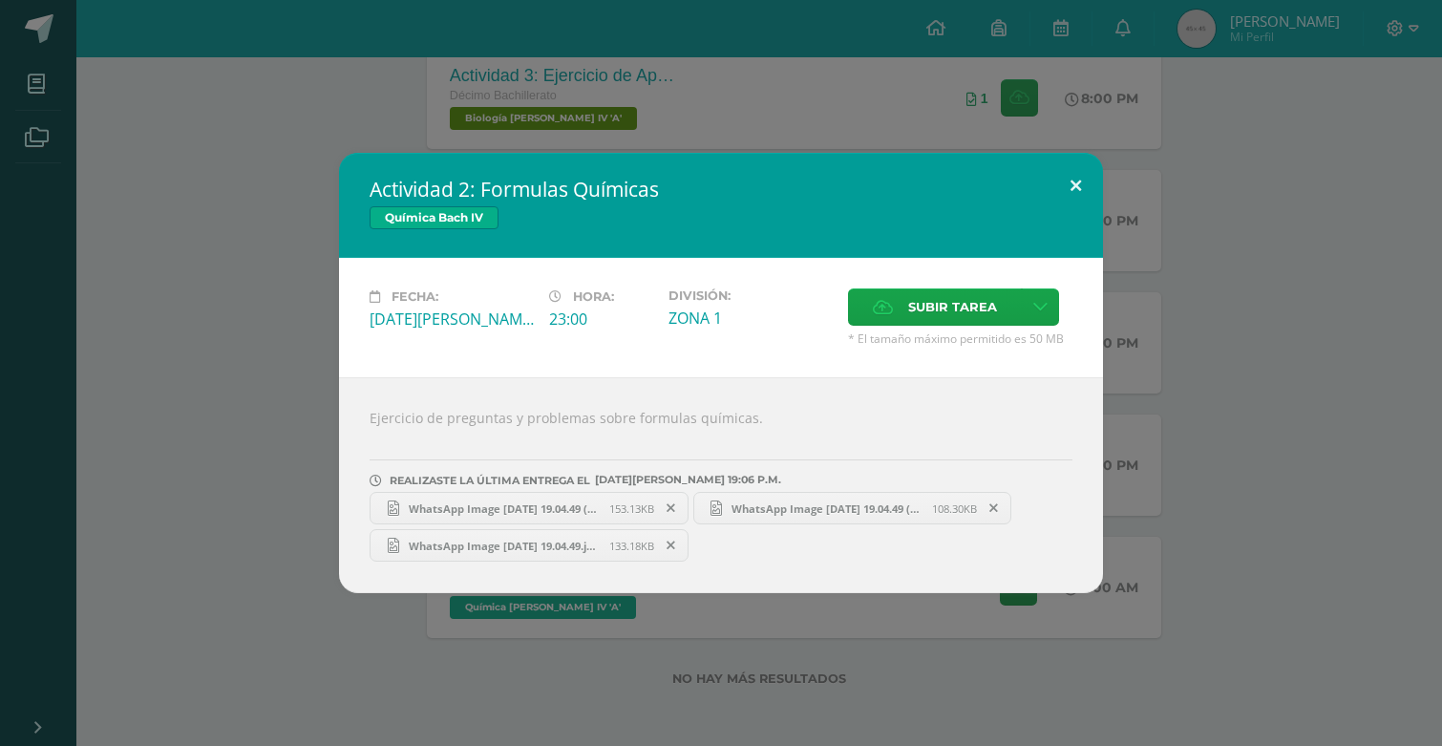
click at [1077, 181] on button at bounding box center [1075, 185] width 54 height 65
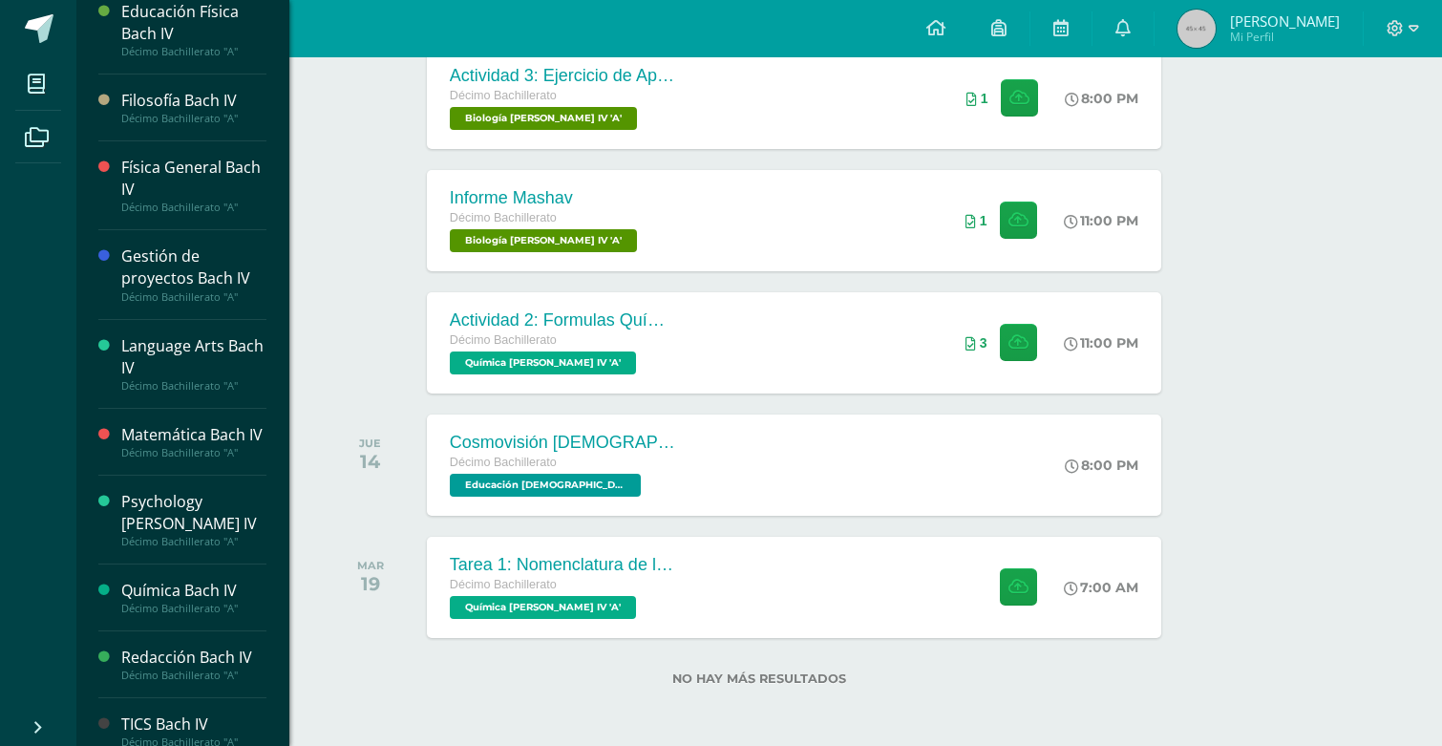
scroll to position [362, 0]
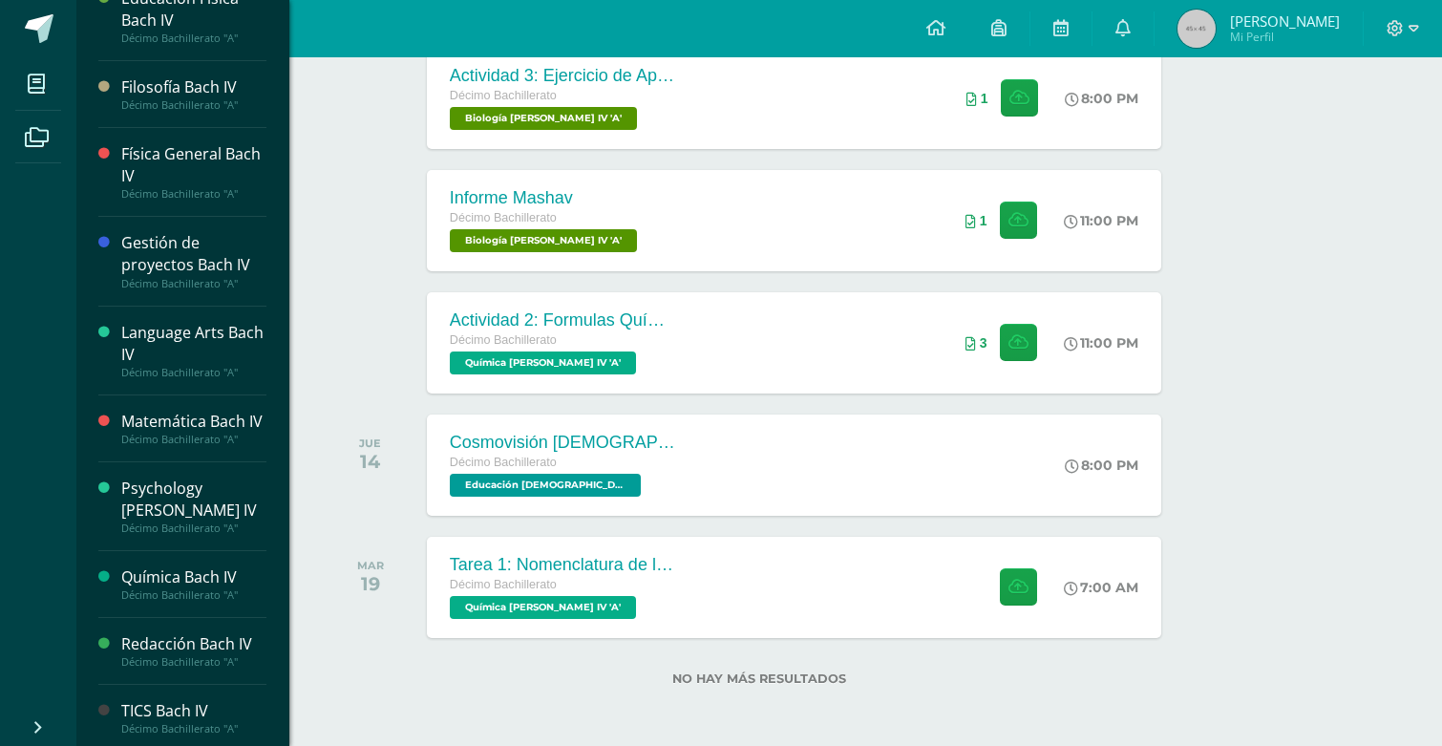
click at [178, 633] on div "Redacción Bach IV" at bounding box center [193, 644] width 145 height 22
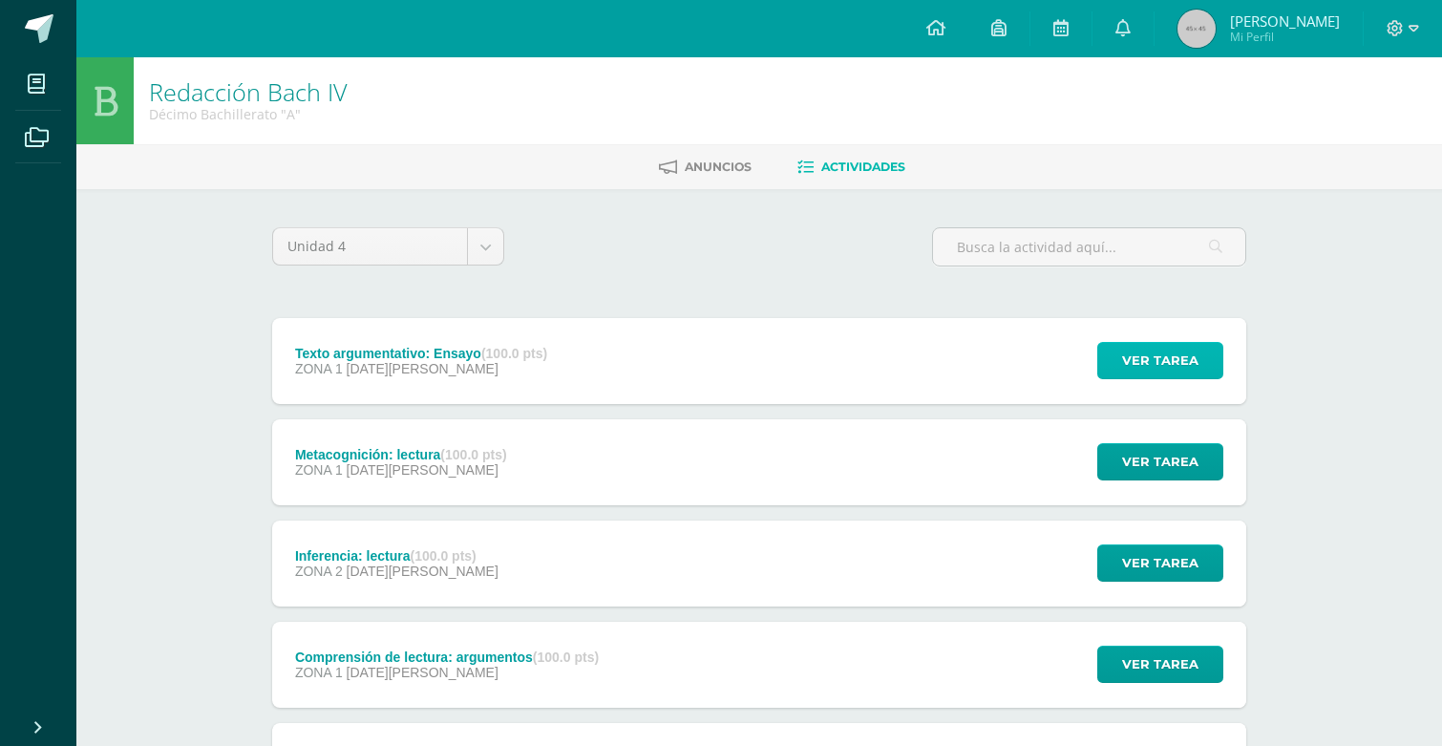
click at [1143, 354] on span "Ver tarea" at bounding box center [1160, 360] width 76 height 35
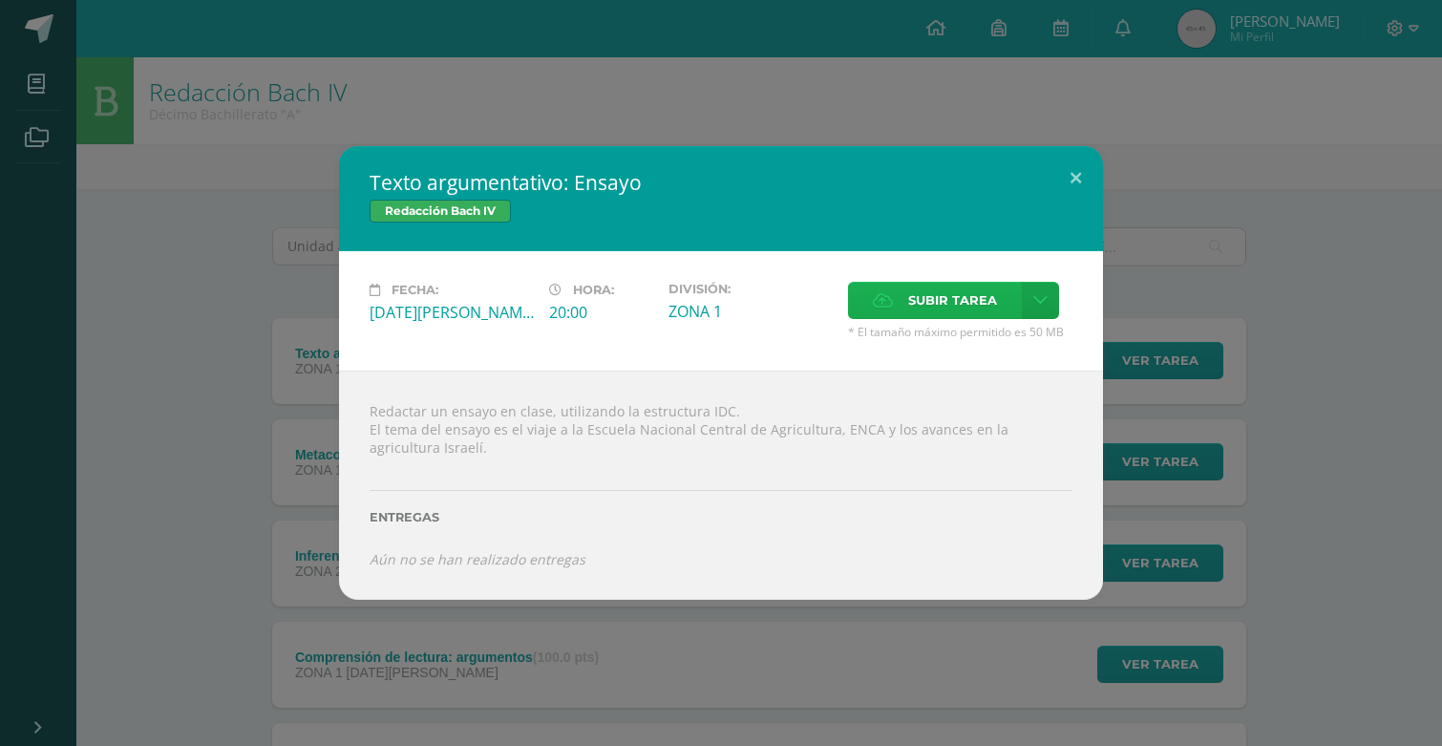
click at [922, 316] on span "Subir tarea" at bounding box center [952, 300] width 89 height 35
click at [0, 0] on input "Subir tarea" at bounding box center [0, 0] width 0 height 0
click at [1035, 304] on icon at bounding box center [1040, 300] width 14 height 16
click at [991, 342] on span "Subir enlace" at bounding box center [959, 341] width 80 height 18
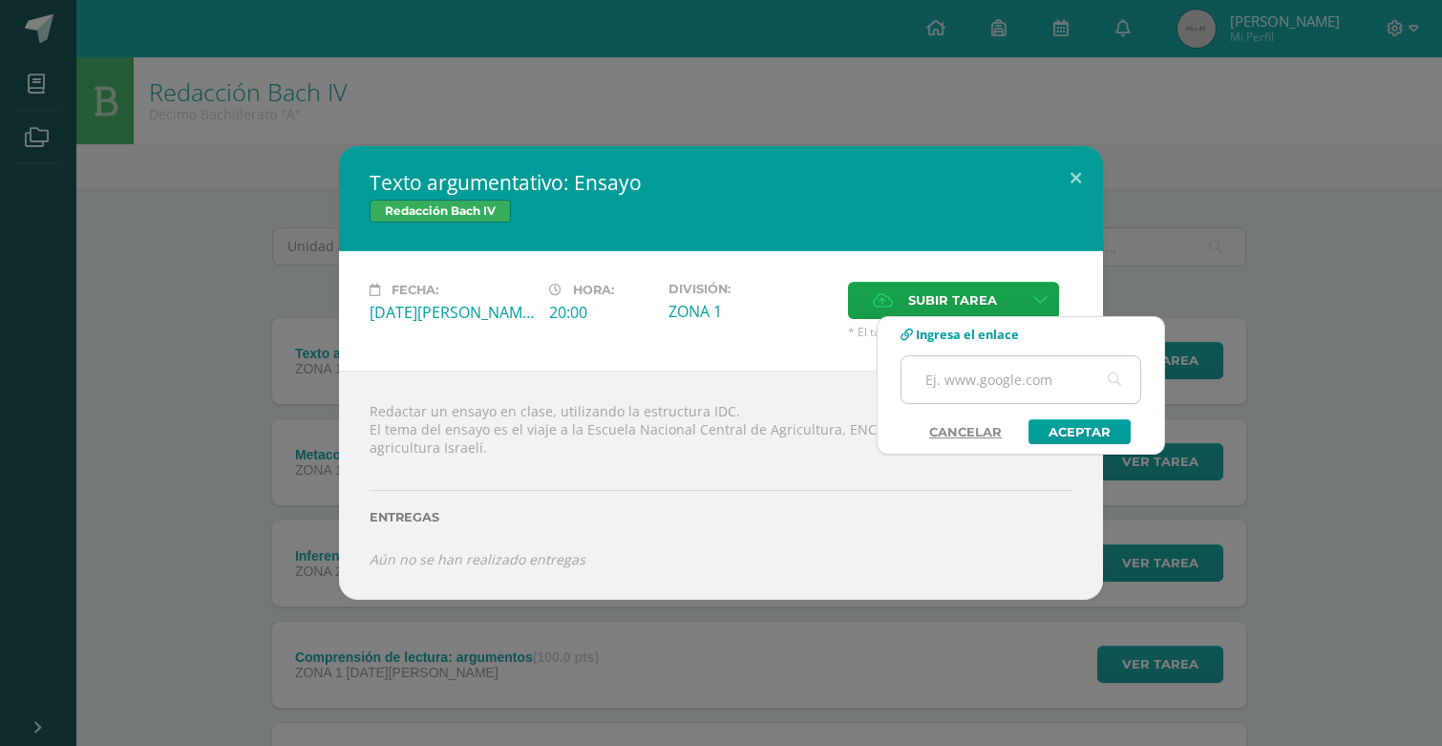
click at [974, 384] on input "text" at bounding box center [1020, 379] width 239 height 47
paste input "[URL][DOMAIN_NAME]"
type input "[URL][DOMAIN_NAME]"
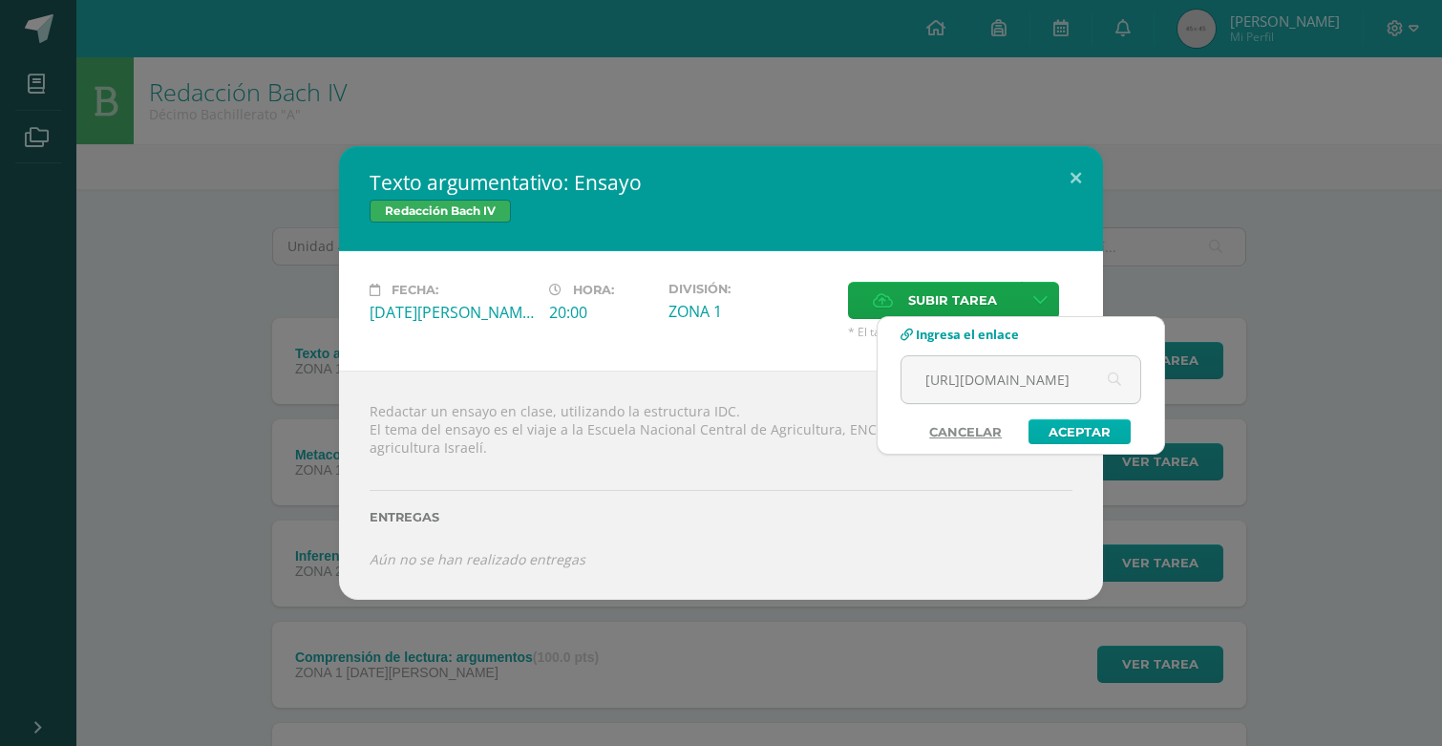
click at [1061, 429] on link "Aceptar" at bounding box center [1079, 431] width 102 height 25
